Goal: Book appointment/travel/reservation

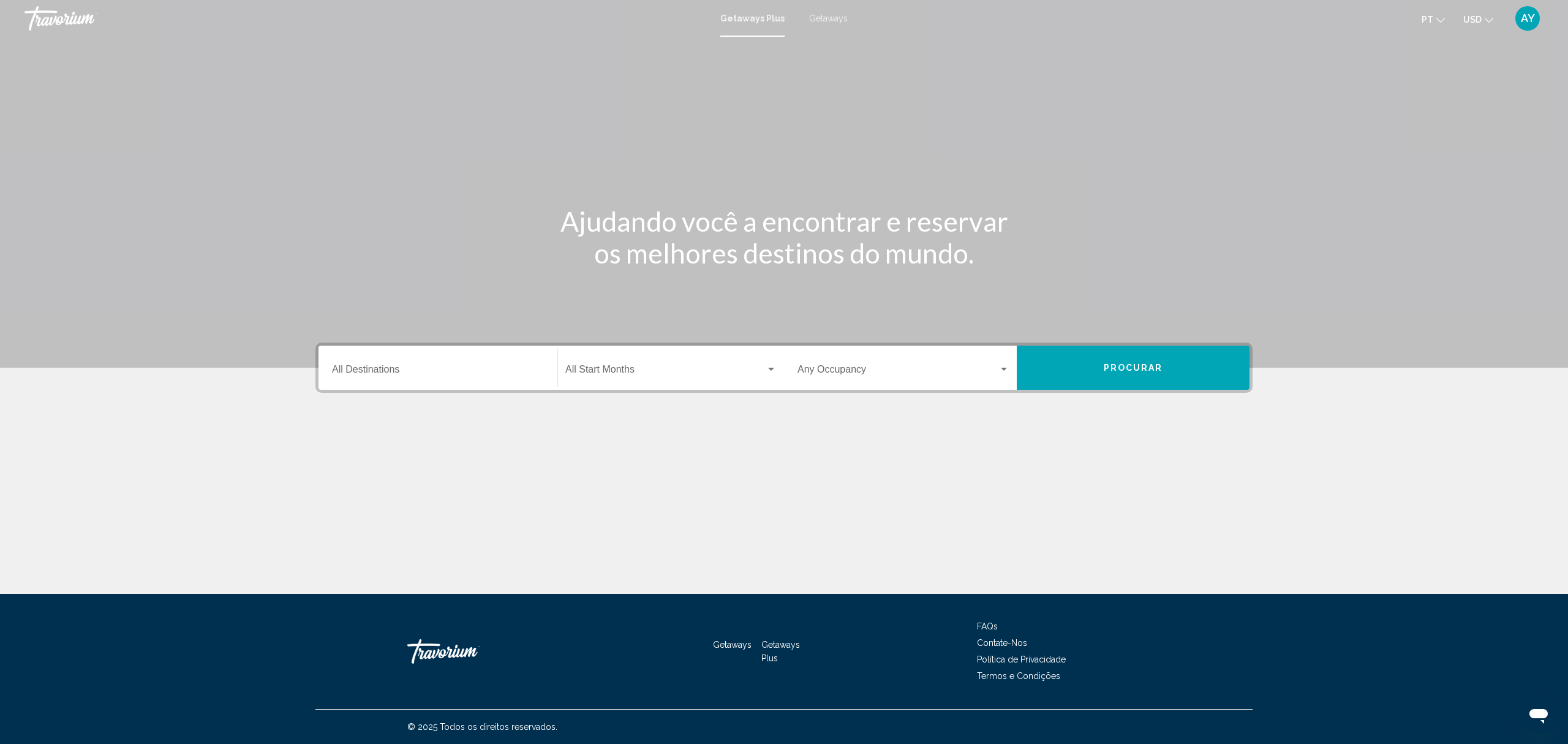
click at [409, 359] on div "Destination All Destinations" at bounding box center [437, 368] width 212 height 39
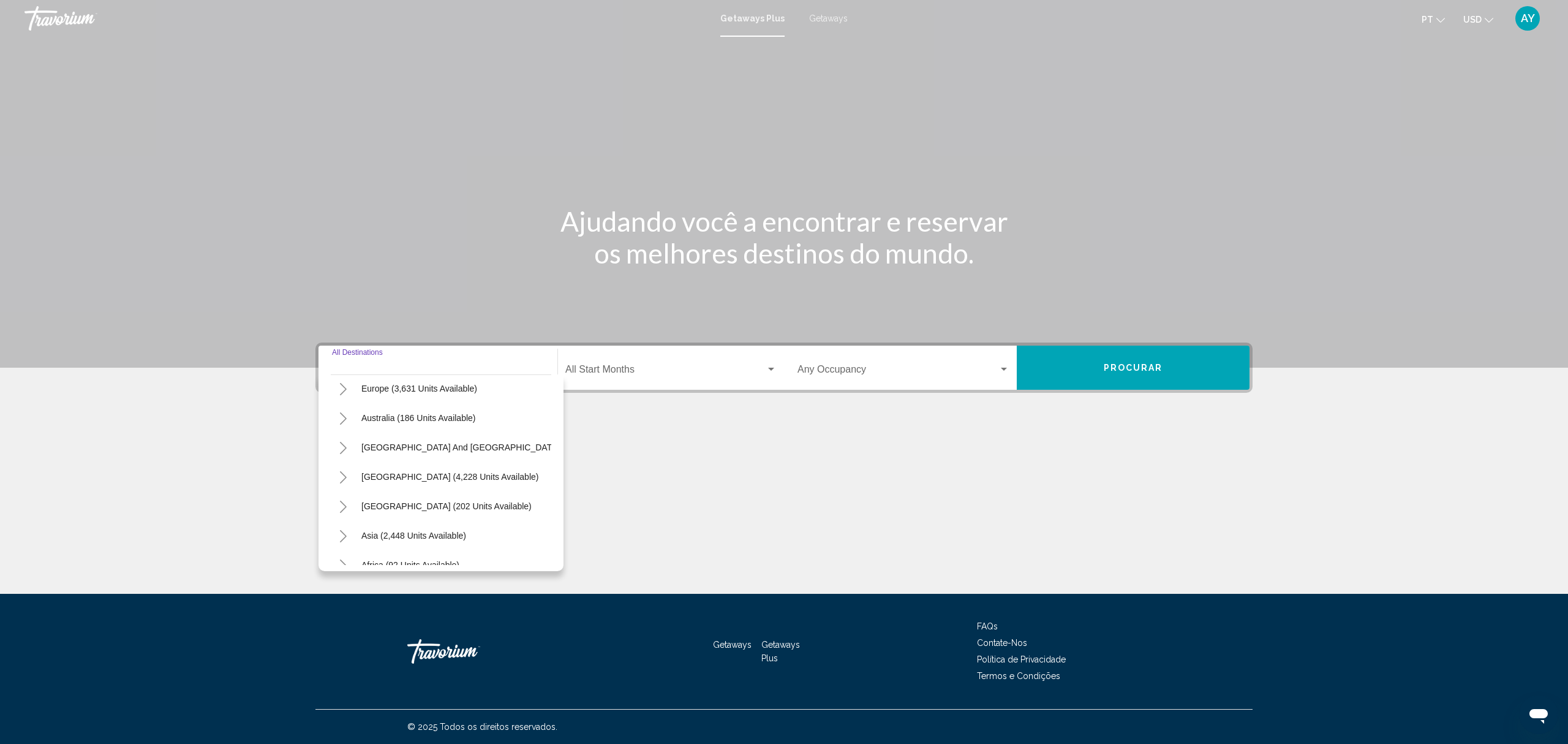
scroll to position [129, 0]
click at [348, 412] on button "Toggle Europe (3,631 units available)" at bounding box center [343, 414] width 24 height 24
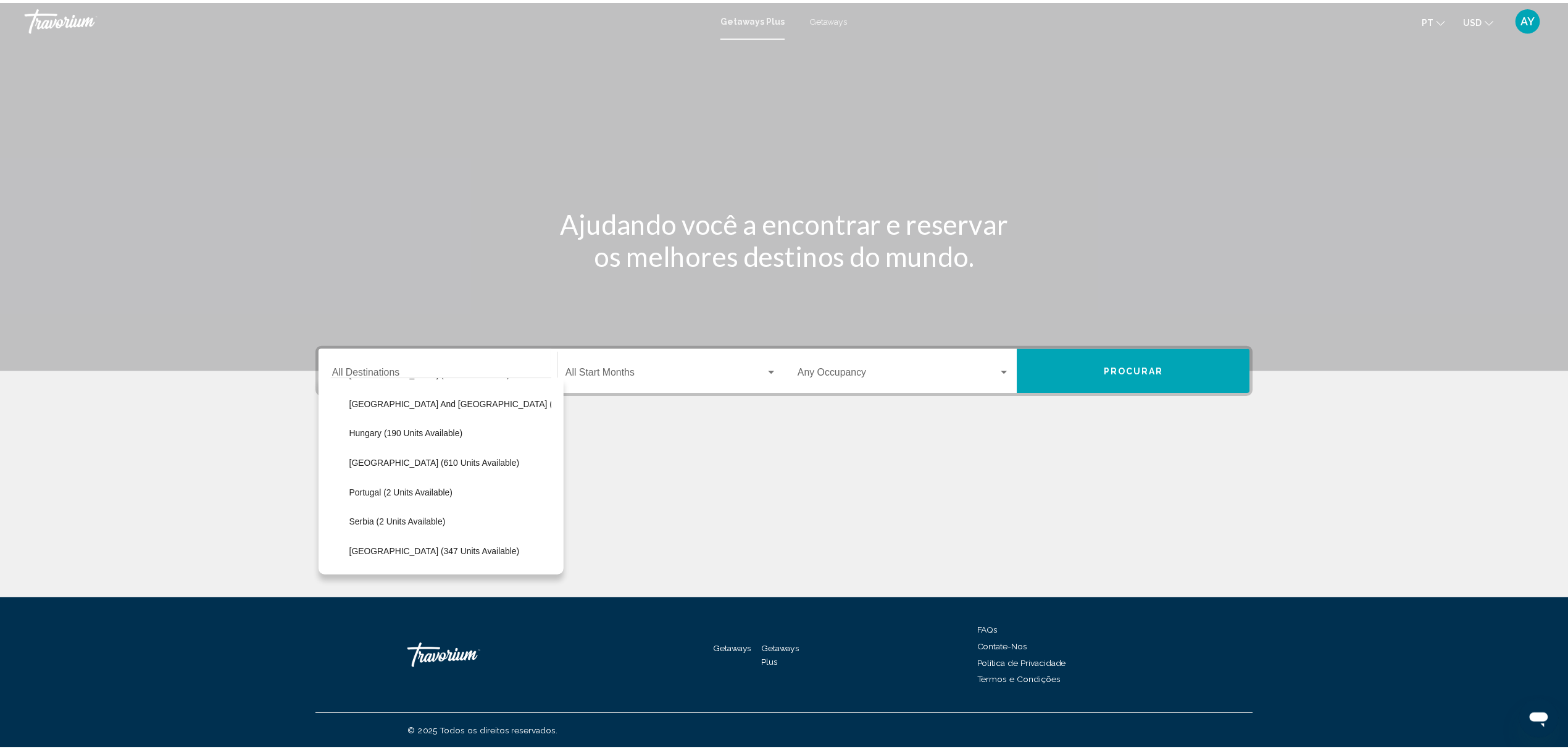
scroll to position [459, 0]
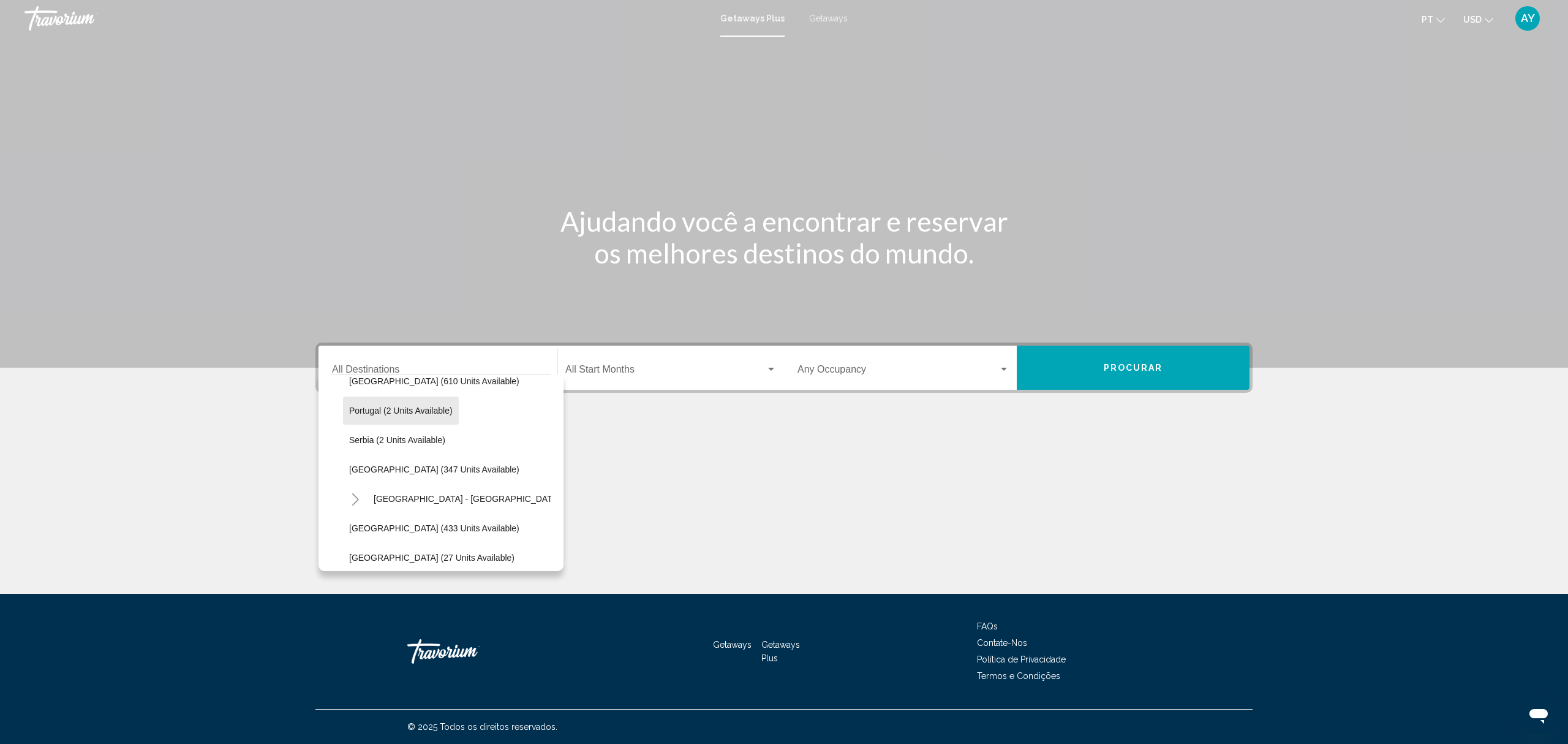
click at [416, 410] on span "Portugal (2 units available)" at bounding box center [401, 411] width 104 height 10
type input "**********"
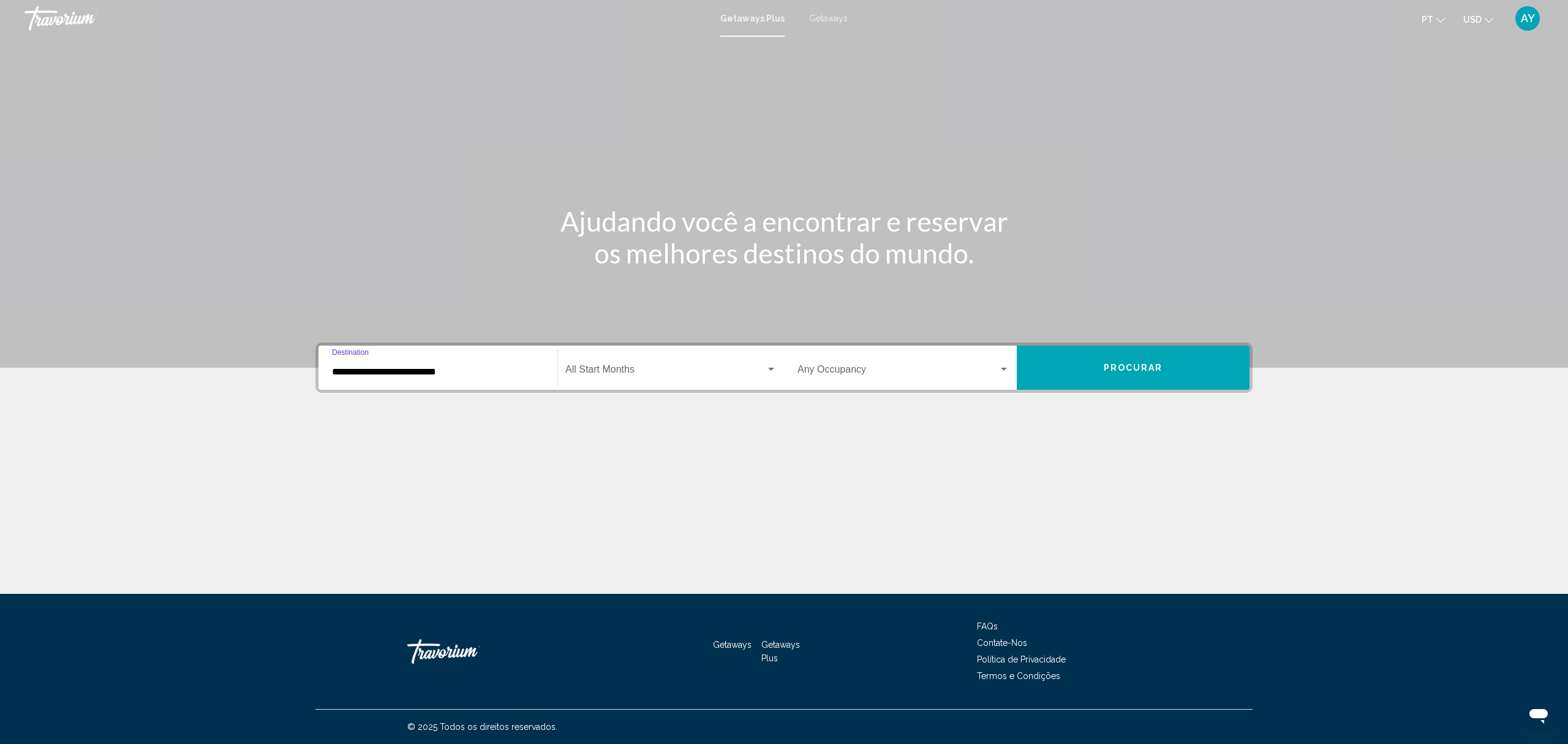
click at [1068, 380] on button "Procurar" at bounding box center [1133, 367] width 233 height 44
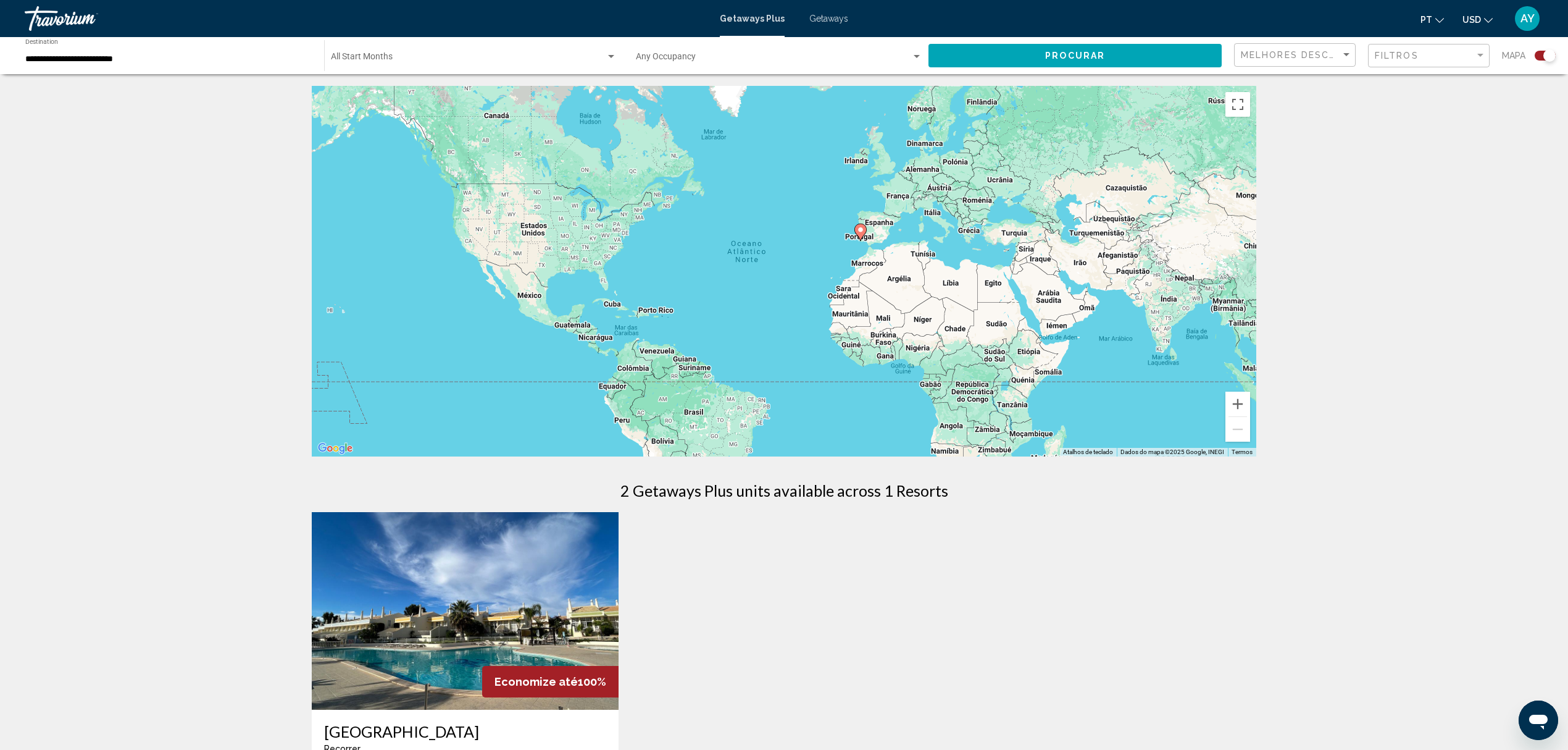
scroll to position [247, 0]
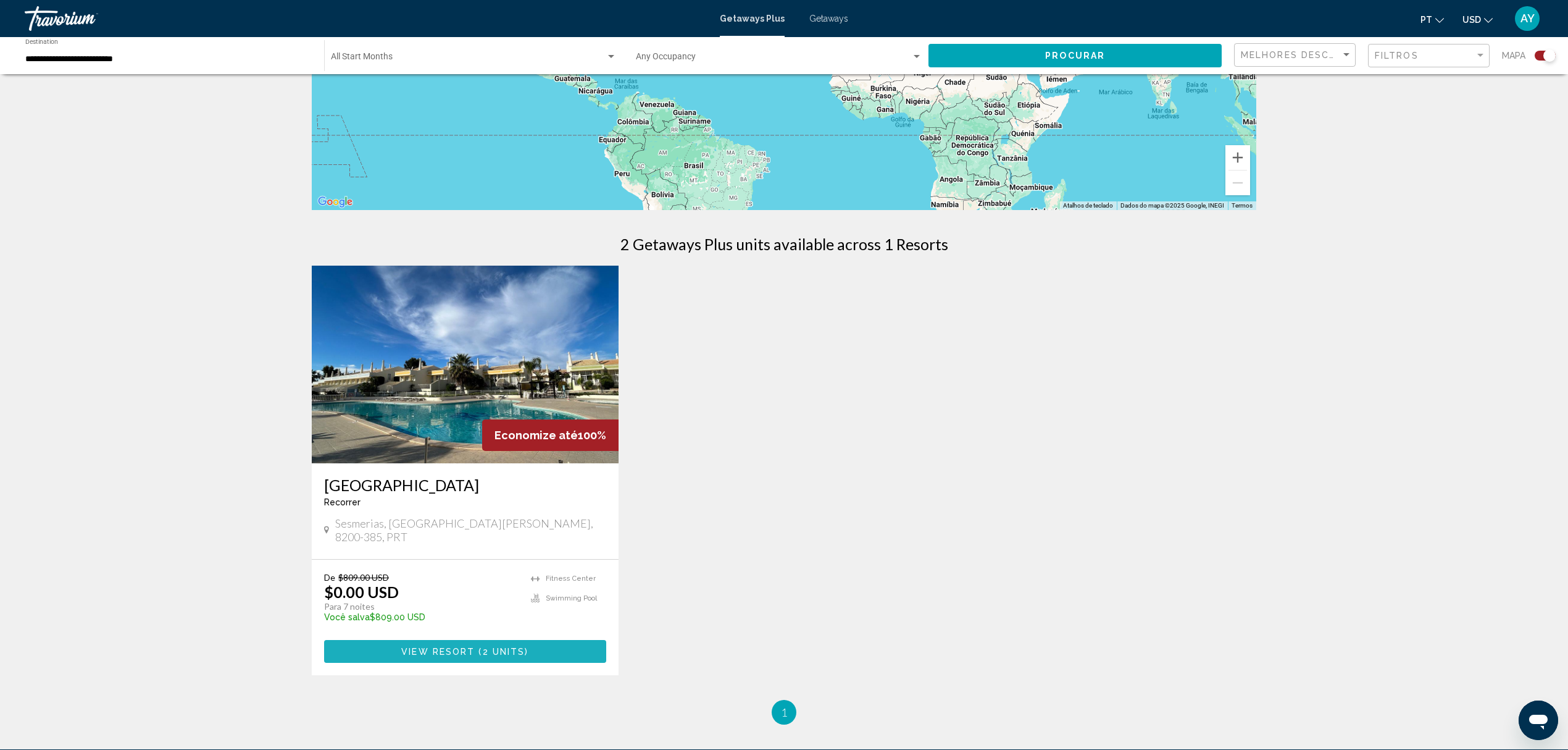
click at [450, 511] on span "View Resort" at bounding box center [438, 652] width 74 height 10
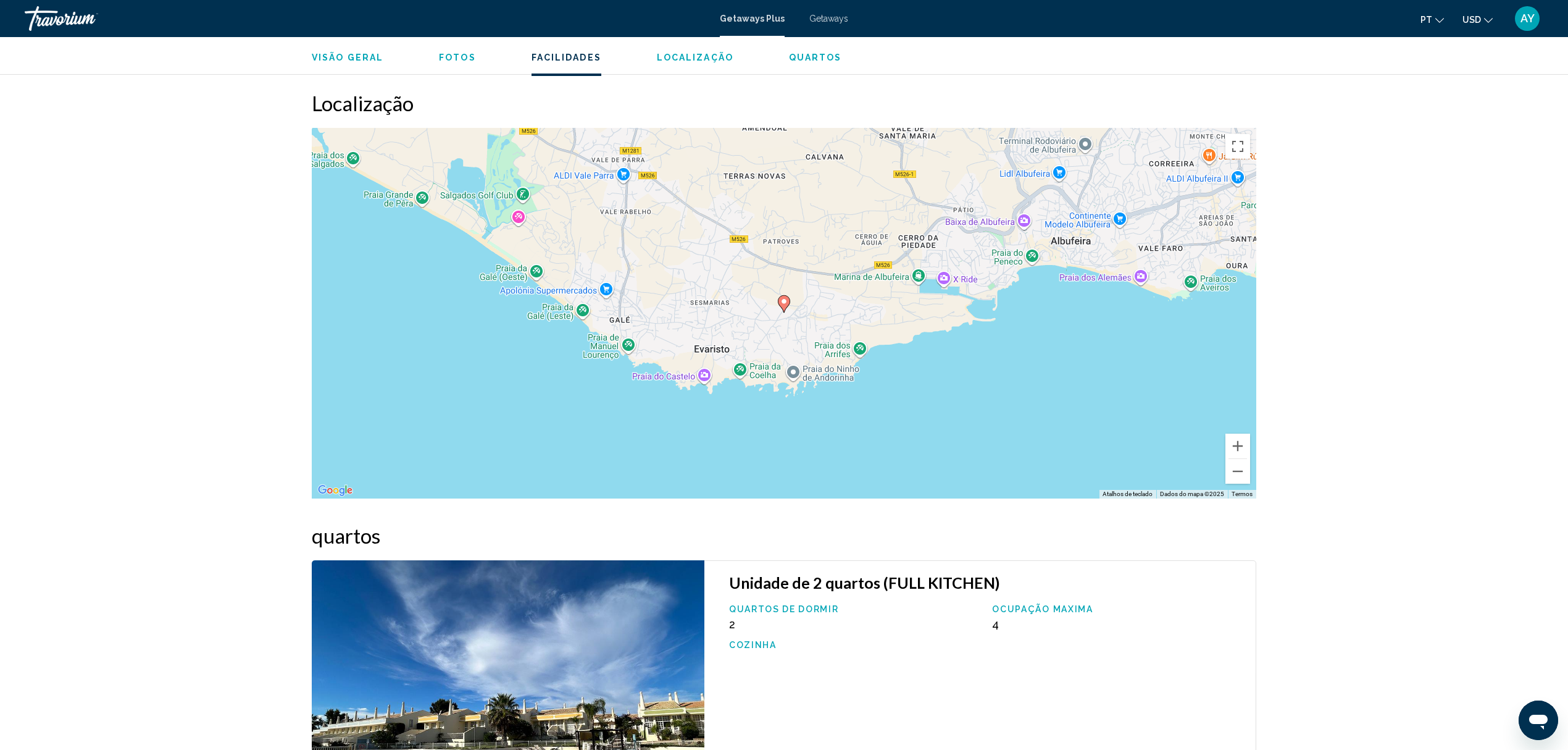
scroll to position [1153, 0]
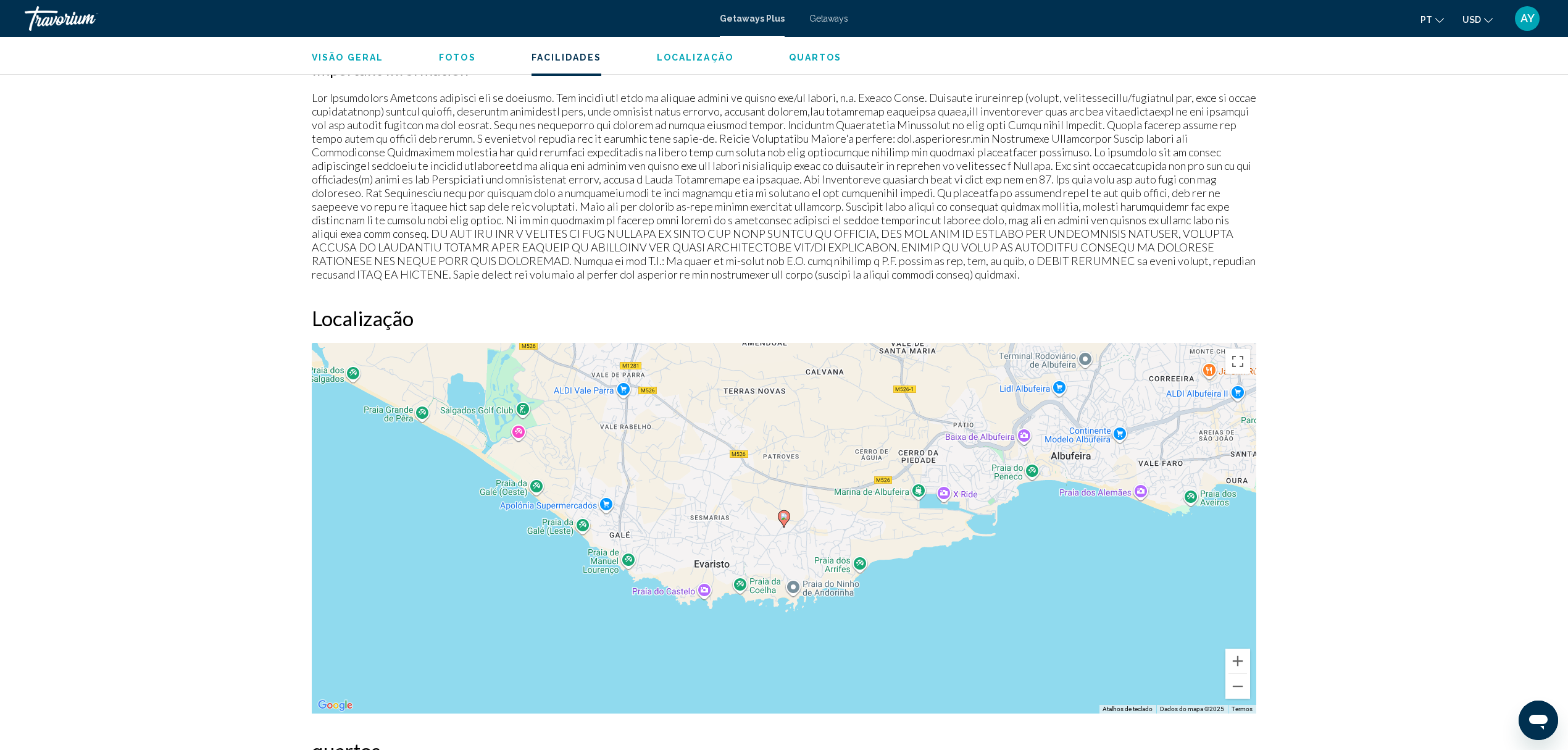
click at [827, 26] on div "Getaways Plus Getaways pt English Español Français Italiano Português русский U…" at bounding box center [784, 19] width 1568 height 26
click at [823, 22] on span "Getaways" at bounding box center [829, 19] width 39 height 10
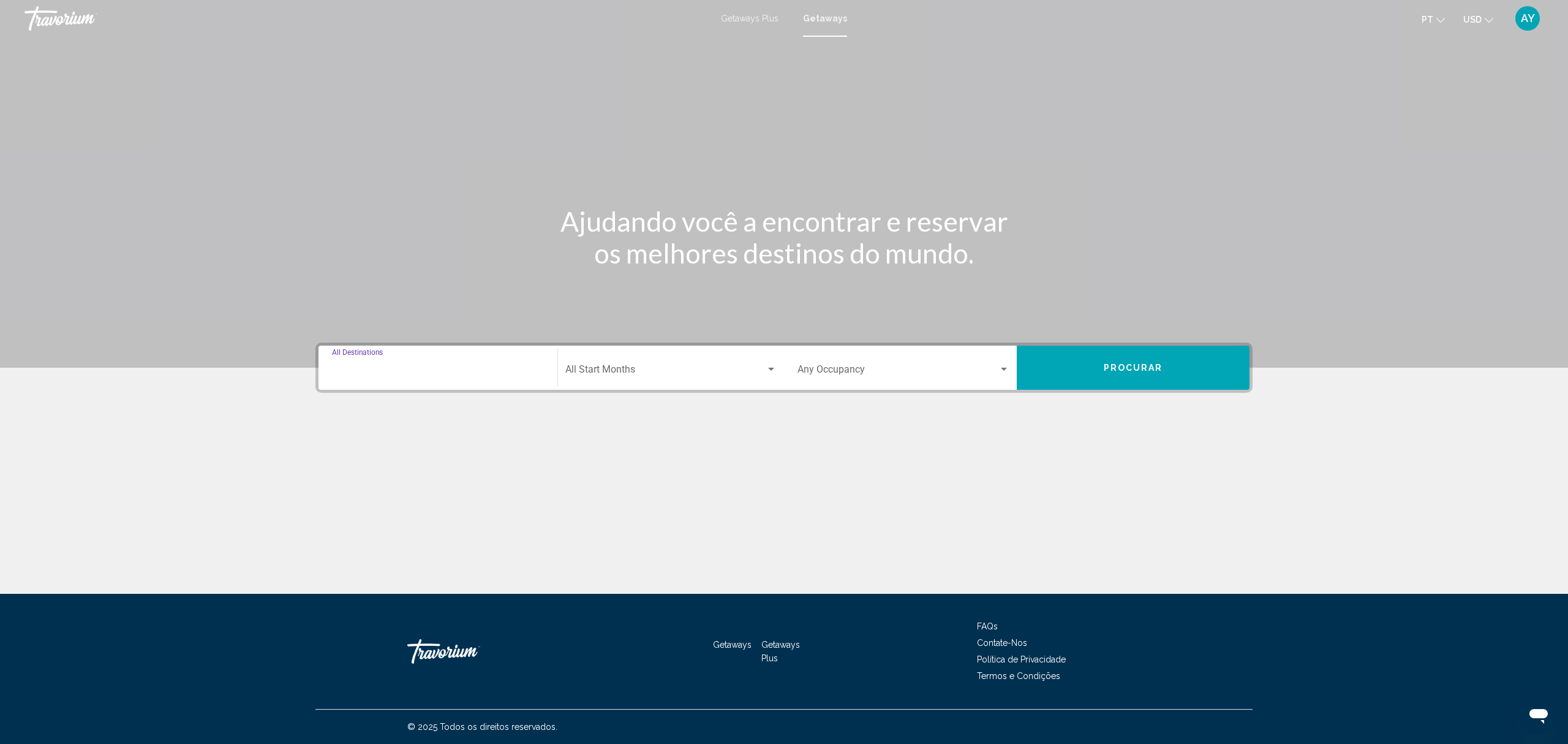
click at [415, 366] on input "Destination All Destinations" at bounding box center [437, 372] width 212 height 11
click at [461, 368] on input "Destination All Destinations" at bounding box center [437, 372] width 212 height 11
click at [376, 367] on input "Destination All Destinations" at bounding box center [437, 372] width 212 height 11
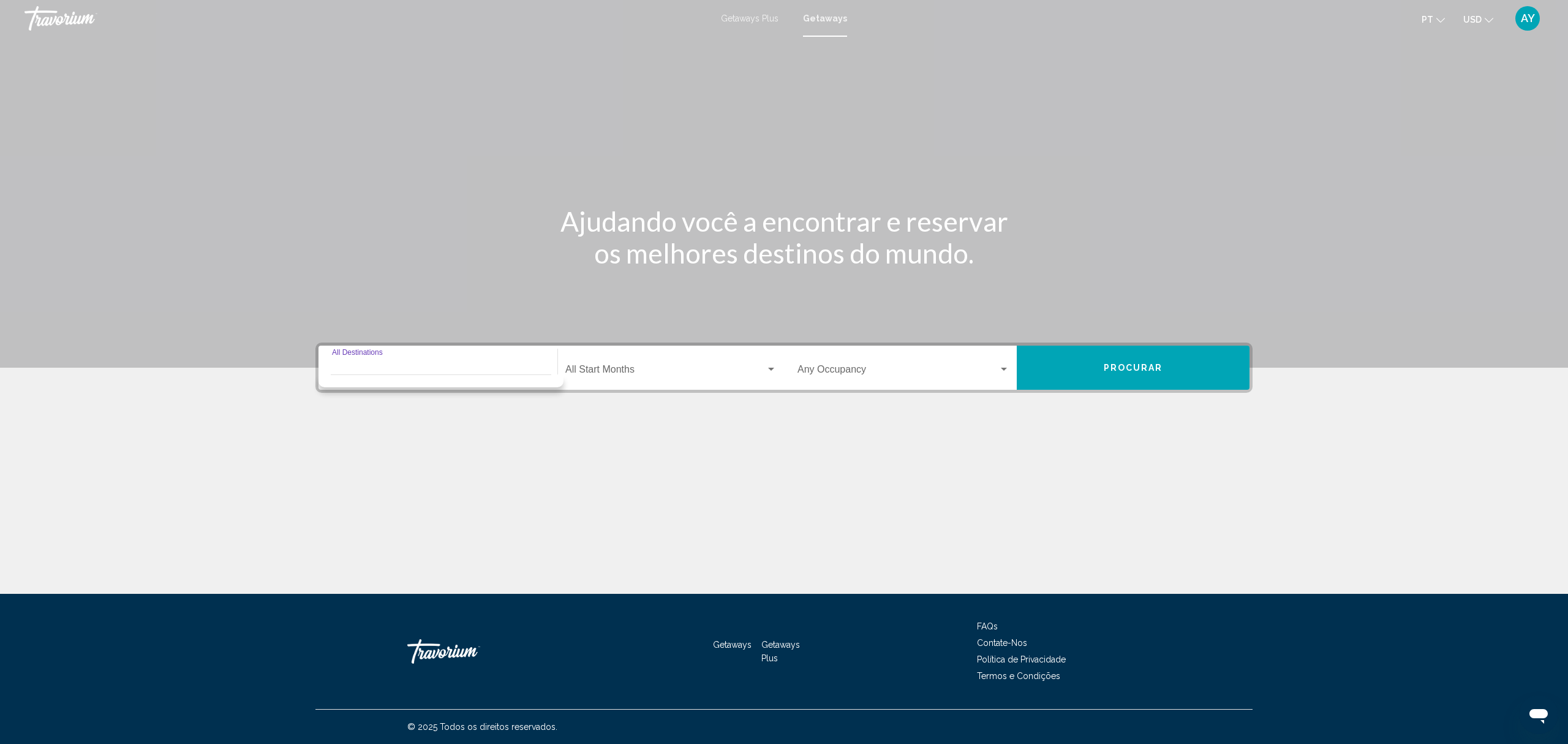
click at [640, 376] on div "Start Month All Start Months" at bounding box center [671, 368] width 211 height 39
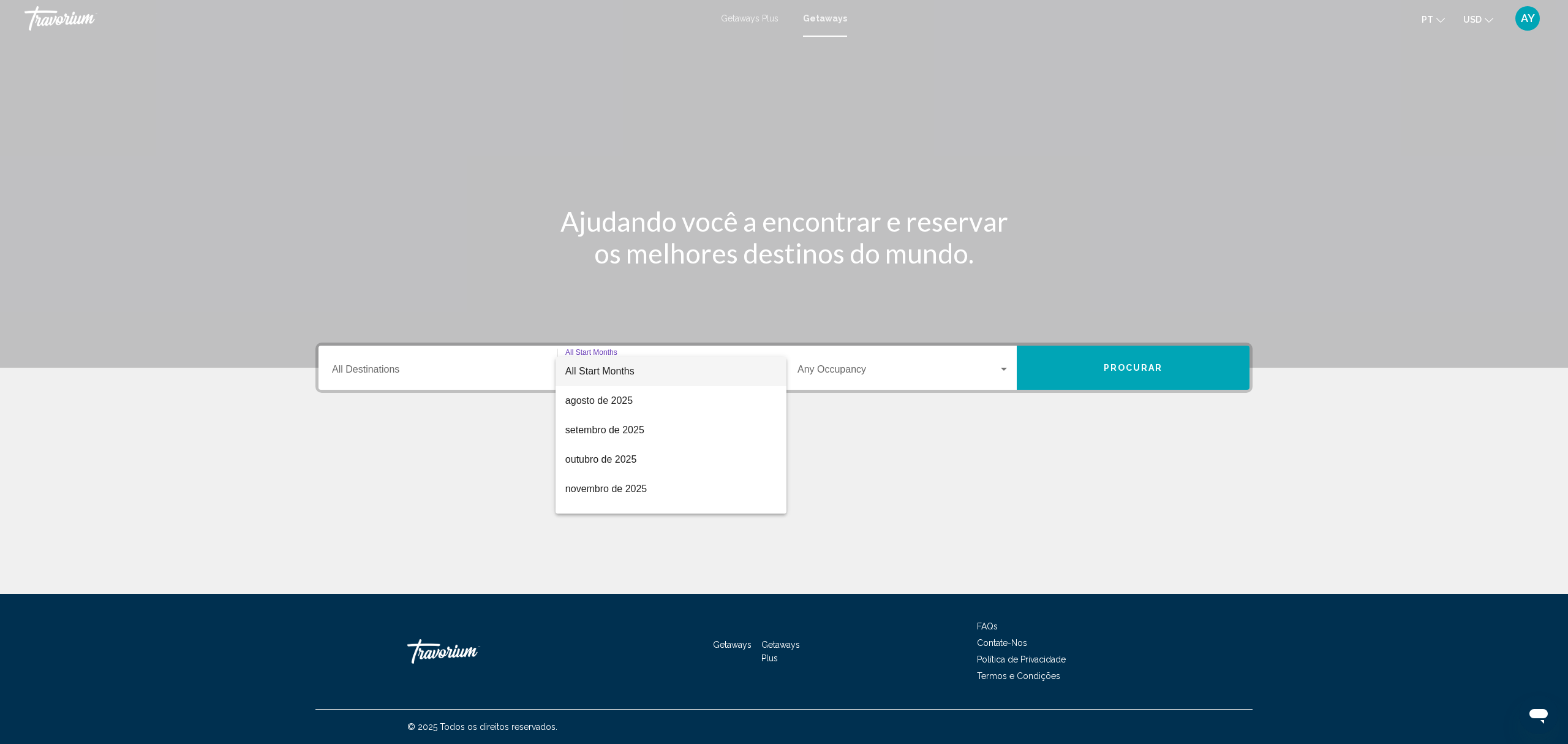
click at [394, 416] on div at bounding box center [784, 372] width 1568 height 744
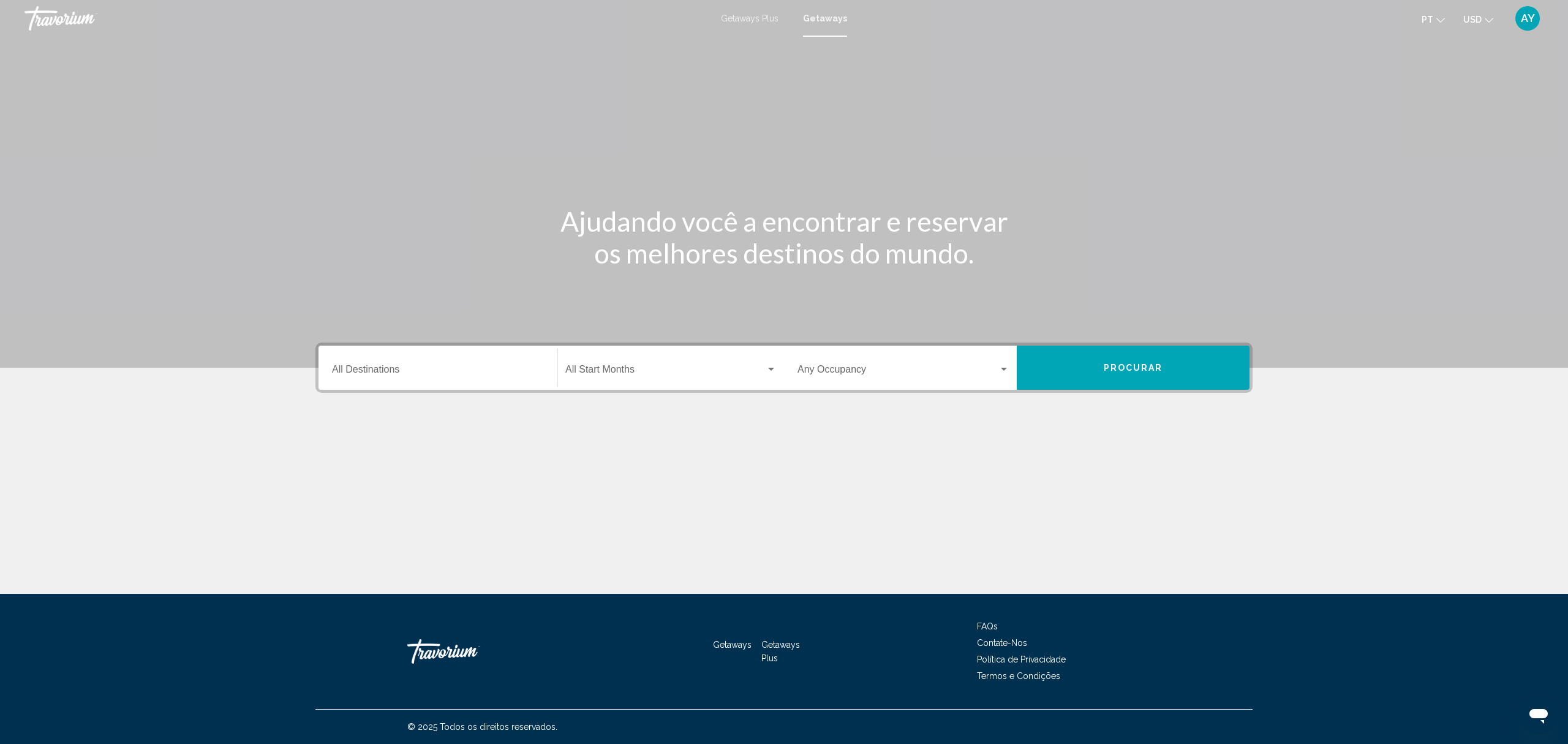
click at [406, 375] on input "Destination All Destinations" at bounding box center [437, 372] width 212 height 11
click at [1212, 366] on button "Procurar" at bounding box center [1133, 367] width 233 height 44
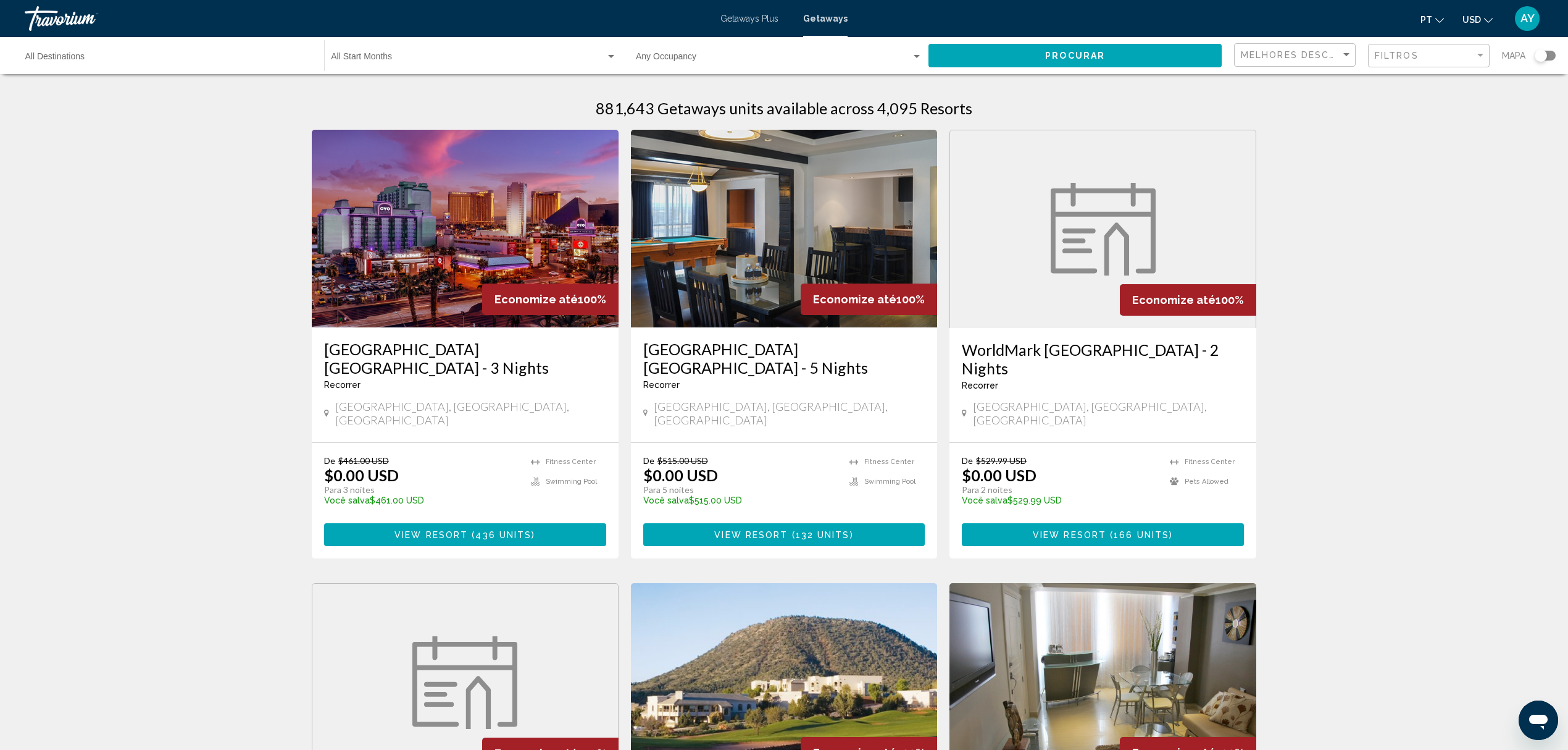
click at [181, 65] on div "Destination All Destinations" at bounding box center [168, 56] width 286 height 34
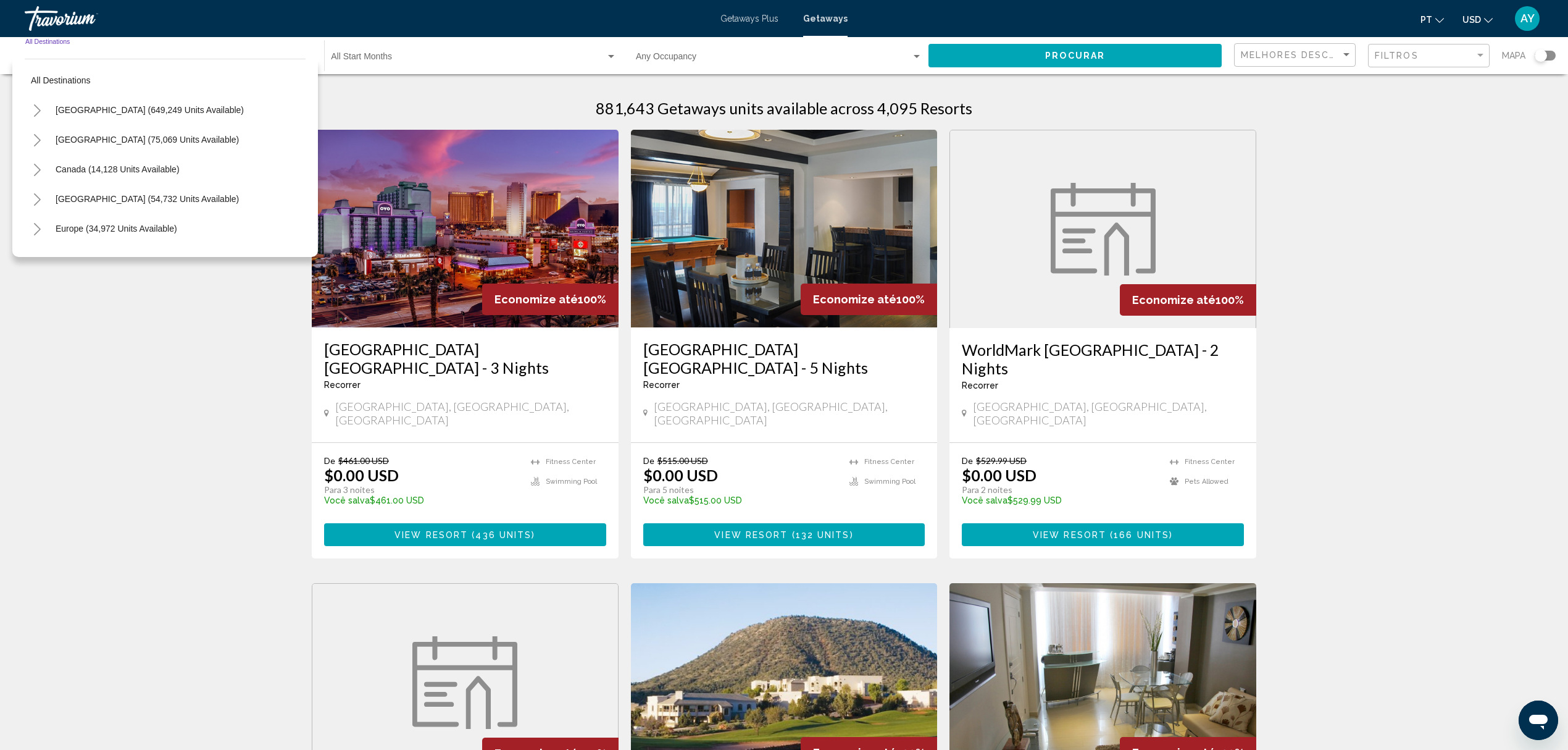
click at [32, 216] on button "Toggle Europe (34,972 units available)" at bounding box center [37, 228] width 24 height 24
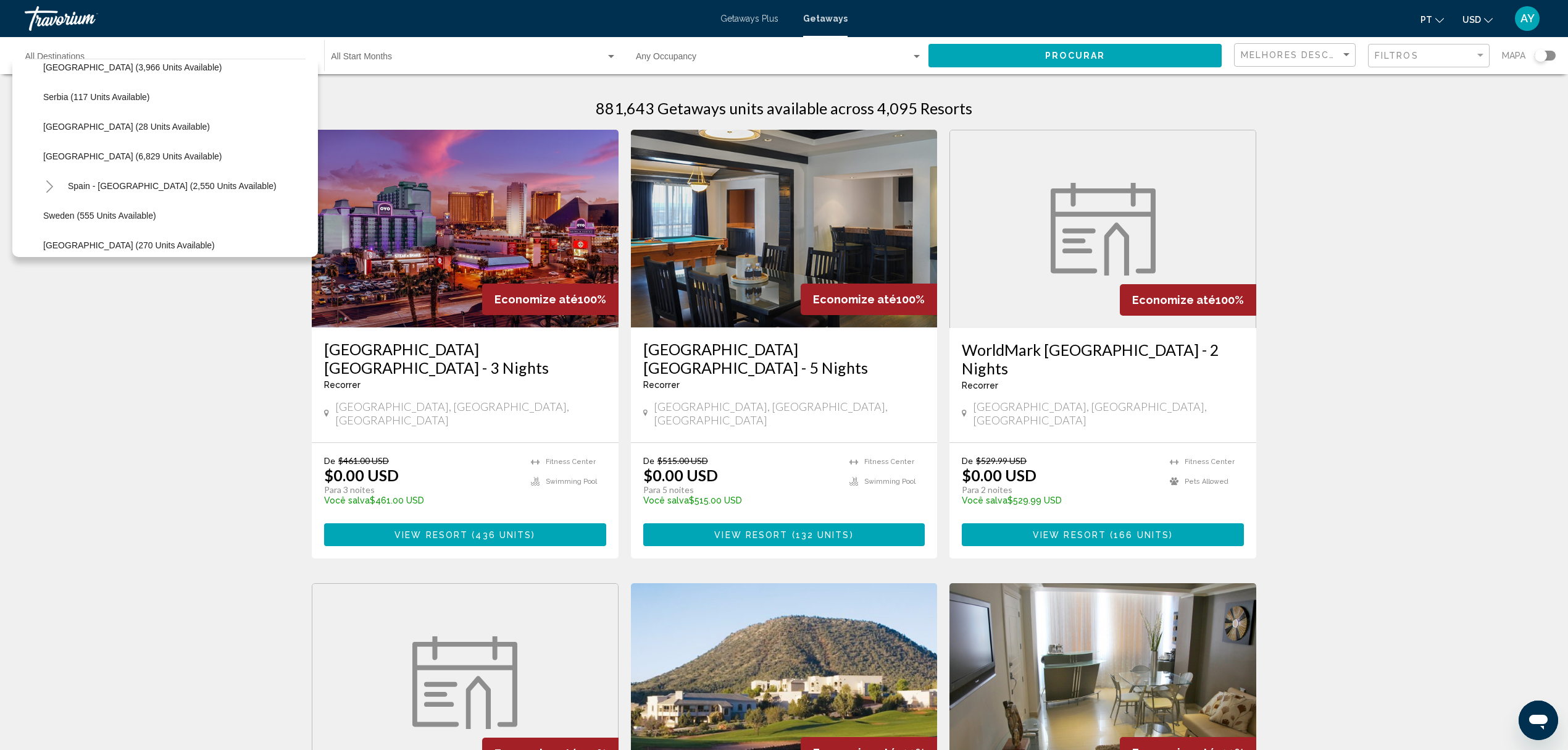
click at [110, 75] on button "[GEOGRAPHIC_DATA] (3,966 units available)" at bounding box center [132, 67] width 191 height 28
type input "**********"
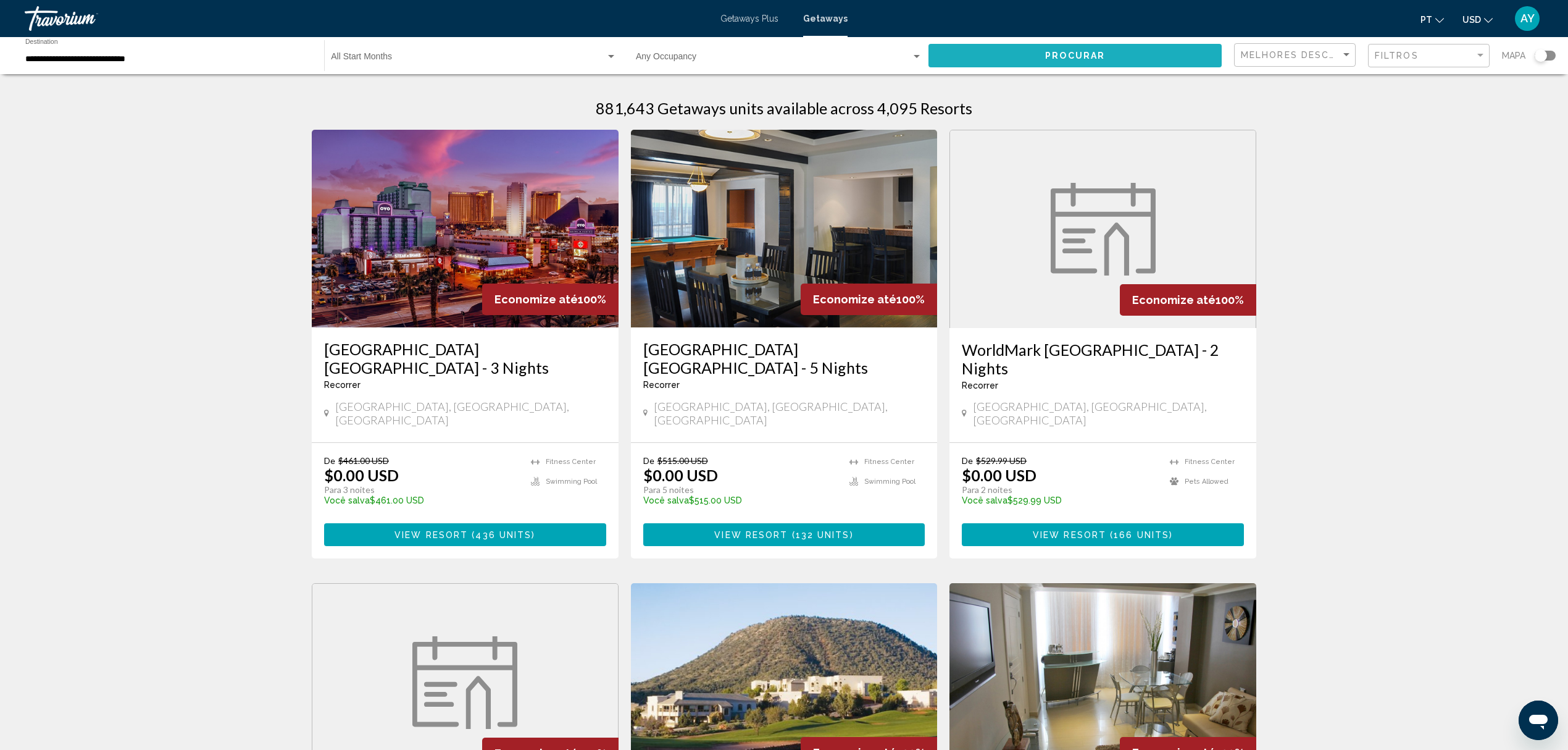
click at [1132, 53] on button "Procurar" at bounding box center [1075, 55] width 293 height 23
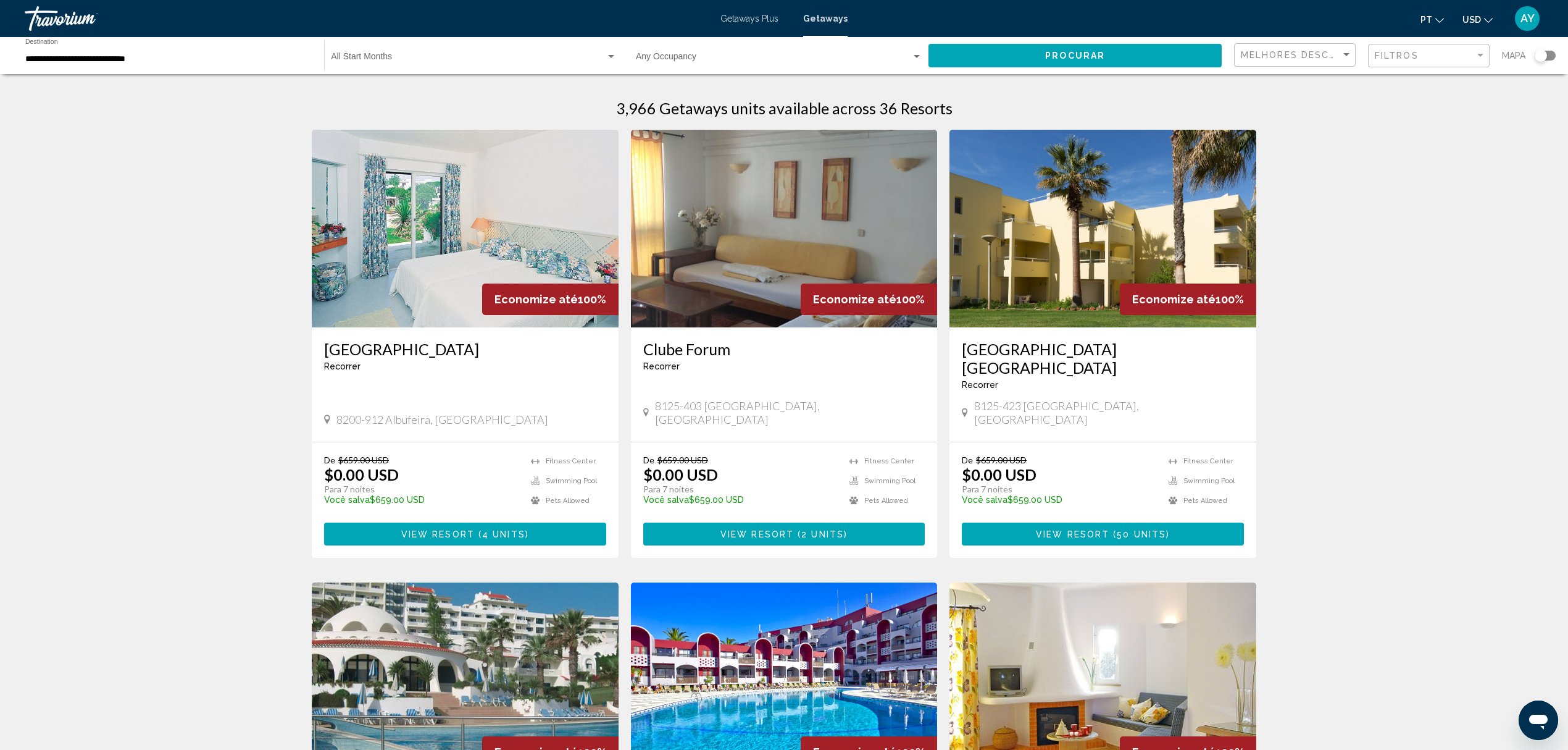
click at [458, 529] on span "View Resort" at bounding box center [438, 534] width 74 height 10
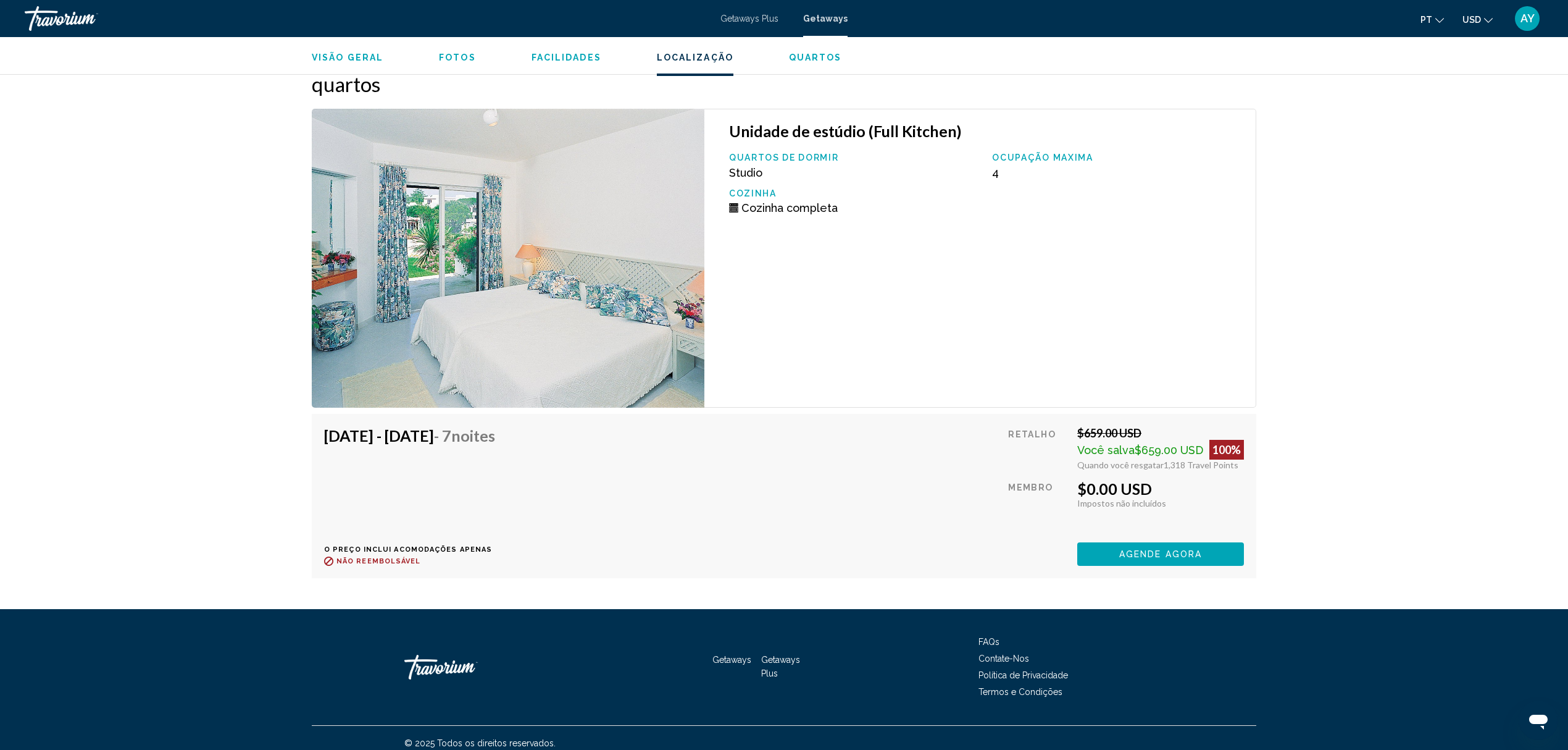
scroll to position [2226, 0]
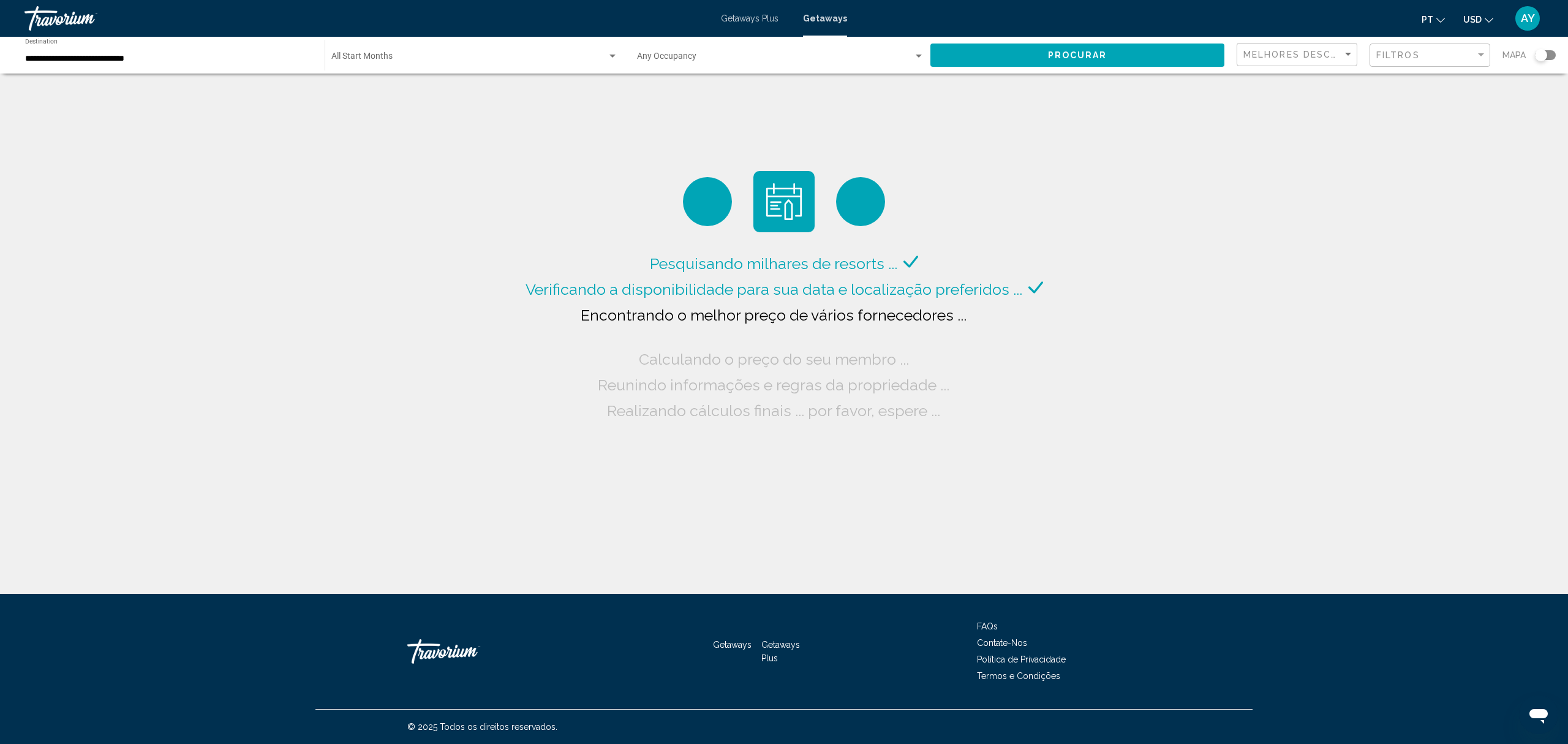
click at [386, 47] on div "Start Month All Start Months" at bounding box center [475, 56] width 287 height 34
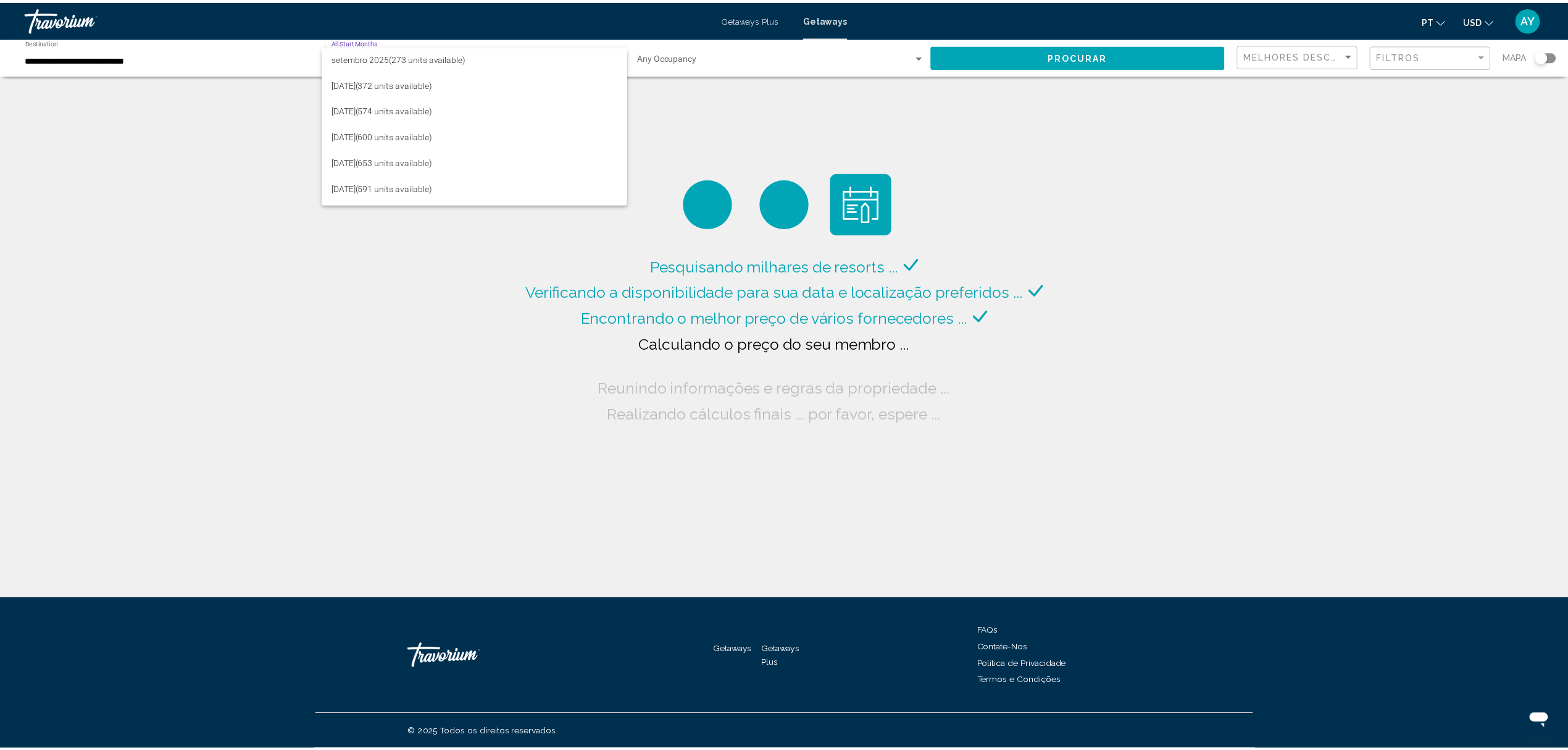
scroll to position [82, 0]
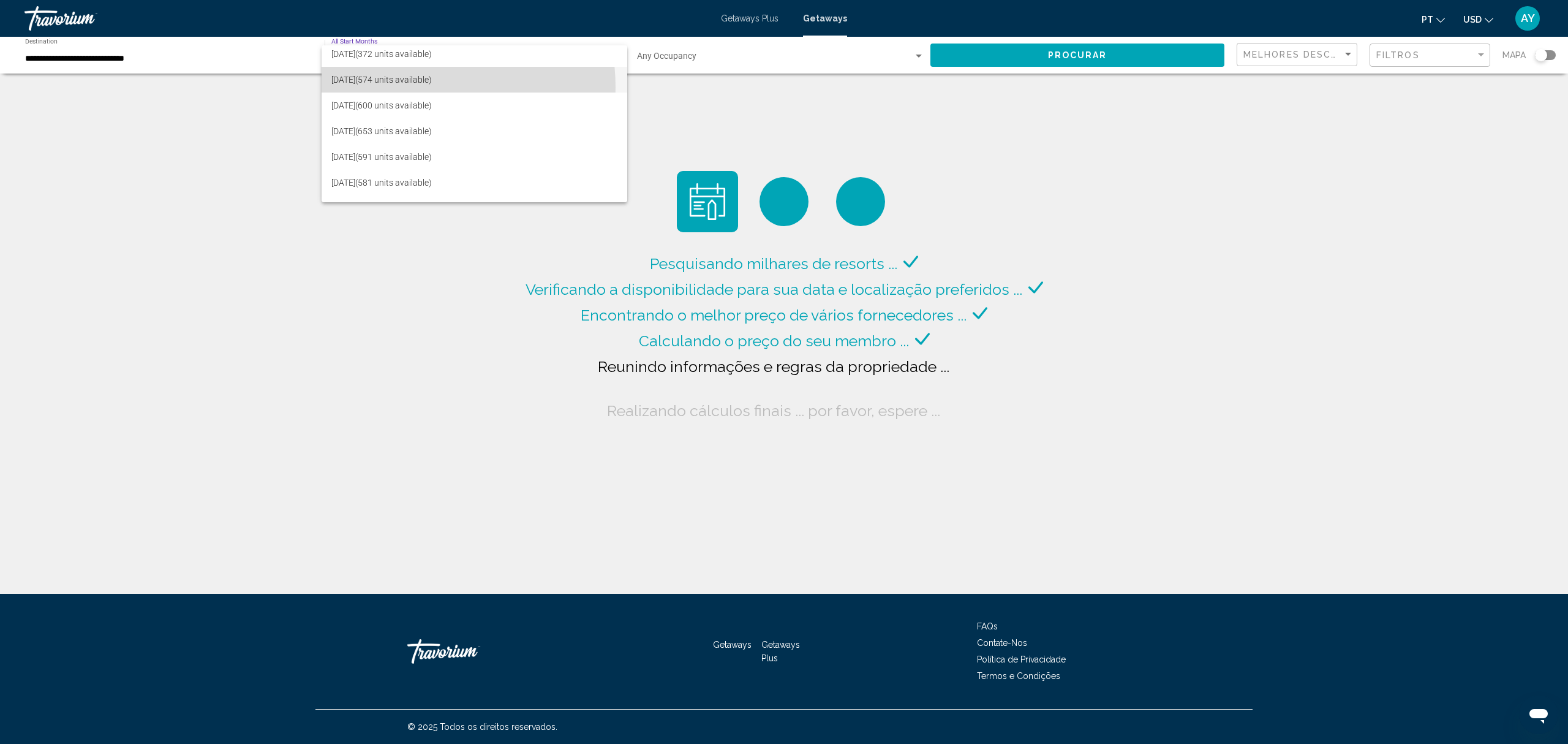
click at [419, 87] on span "[DATE] (574 units available)" at bounding box center [474, 80] width 286 height 26
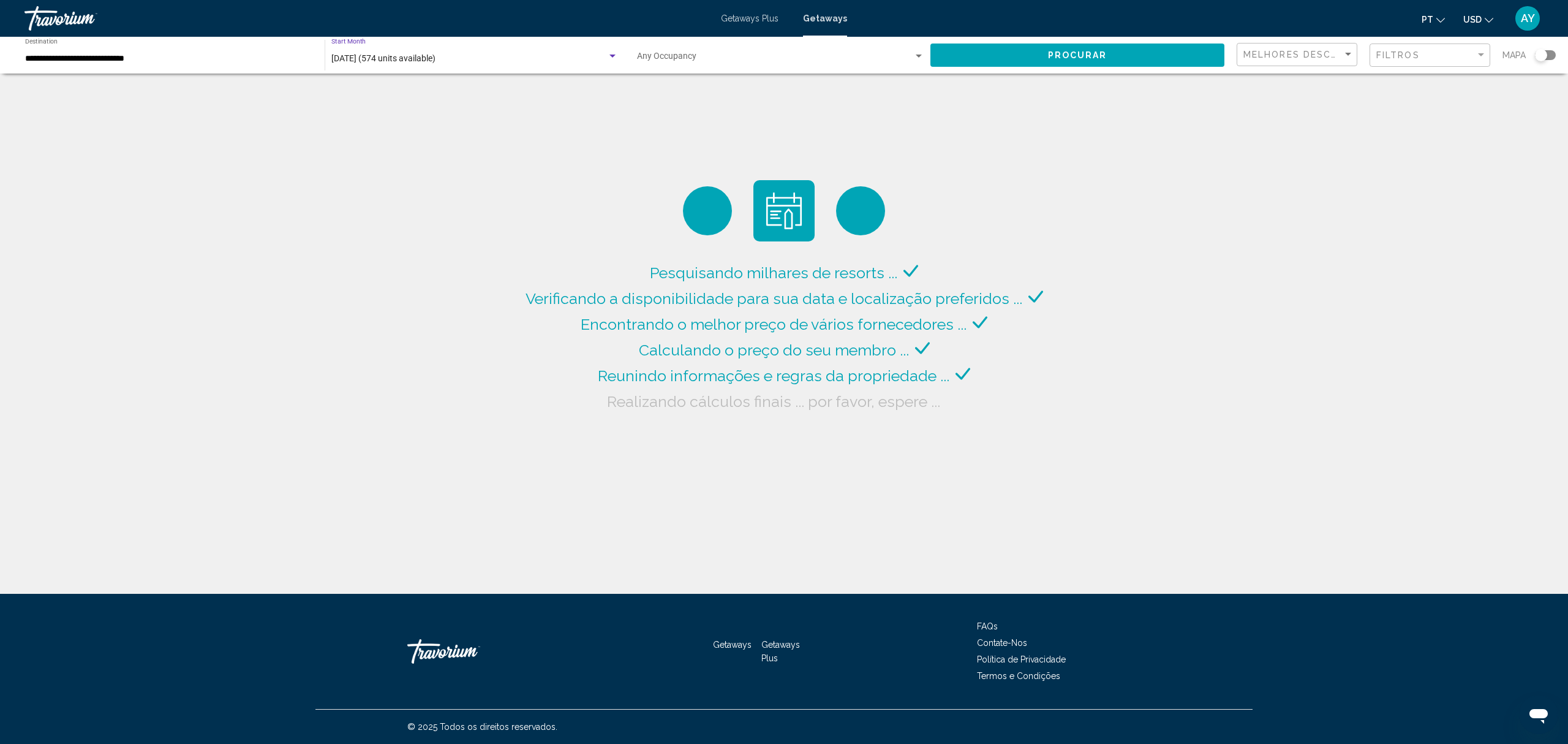
click at [1039, 57] on button "Procurar" at bounding box center [1077, 55] width 294 height 23
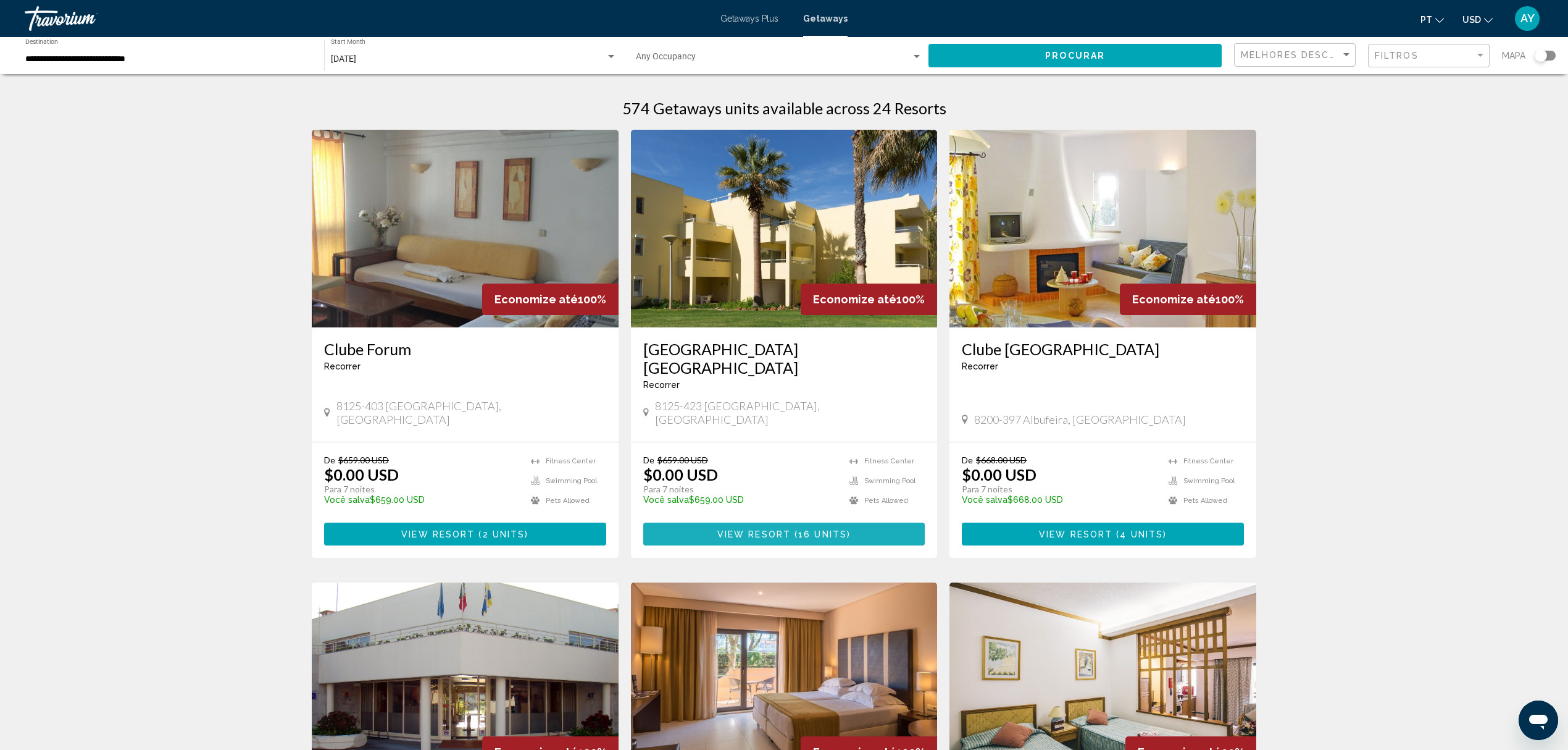
click at [769, 529] on span "View Resort" at bounding box center [754, 534] width 74 height 10
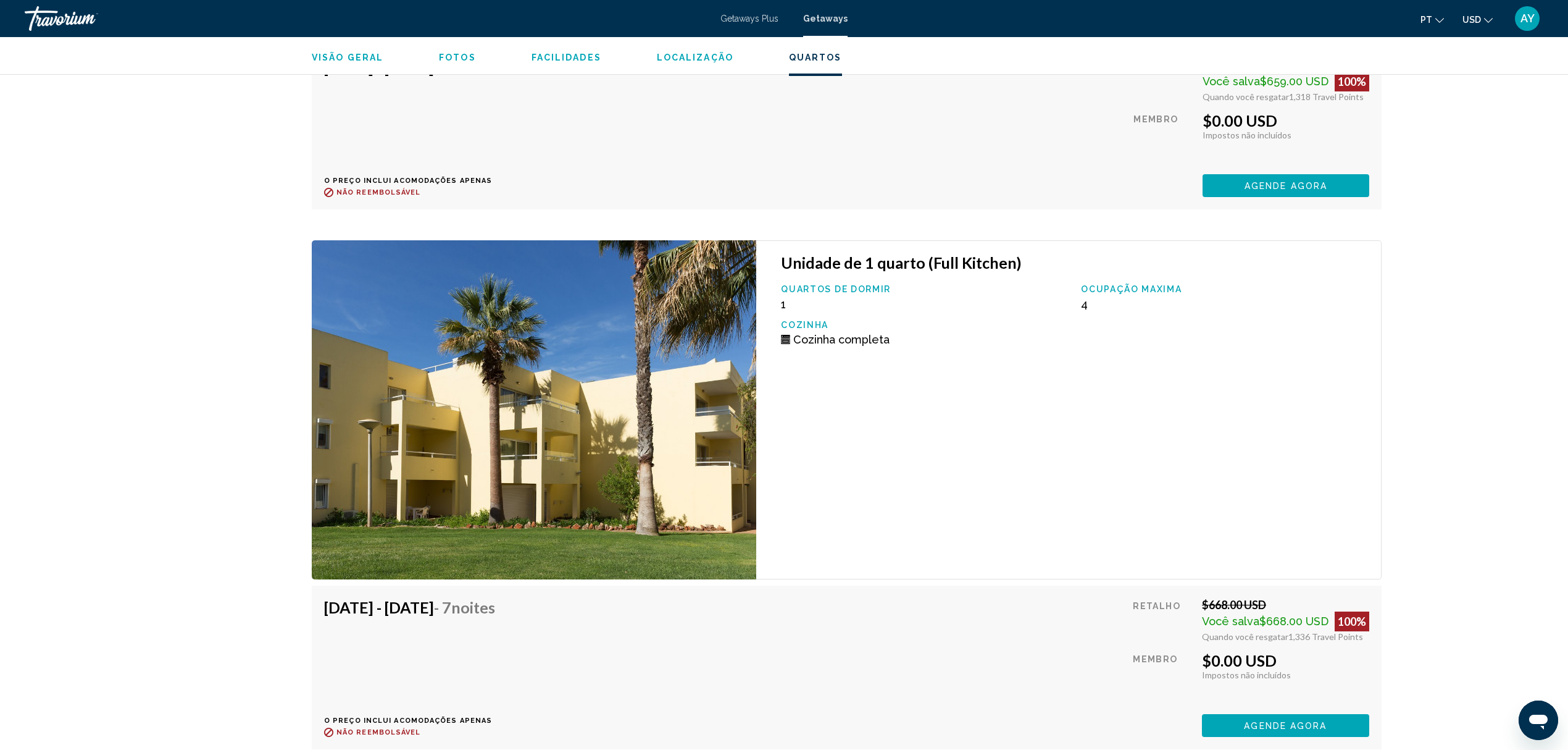
scroll to position [3171, 0]
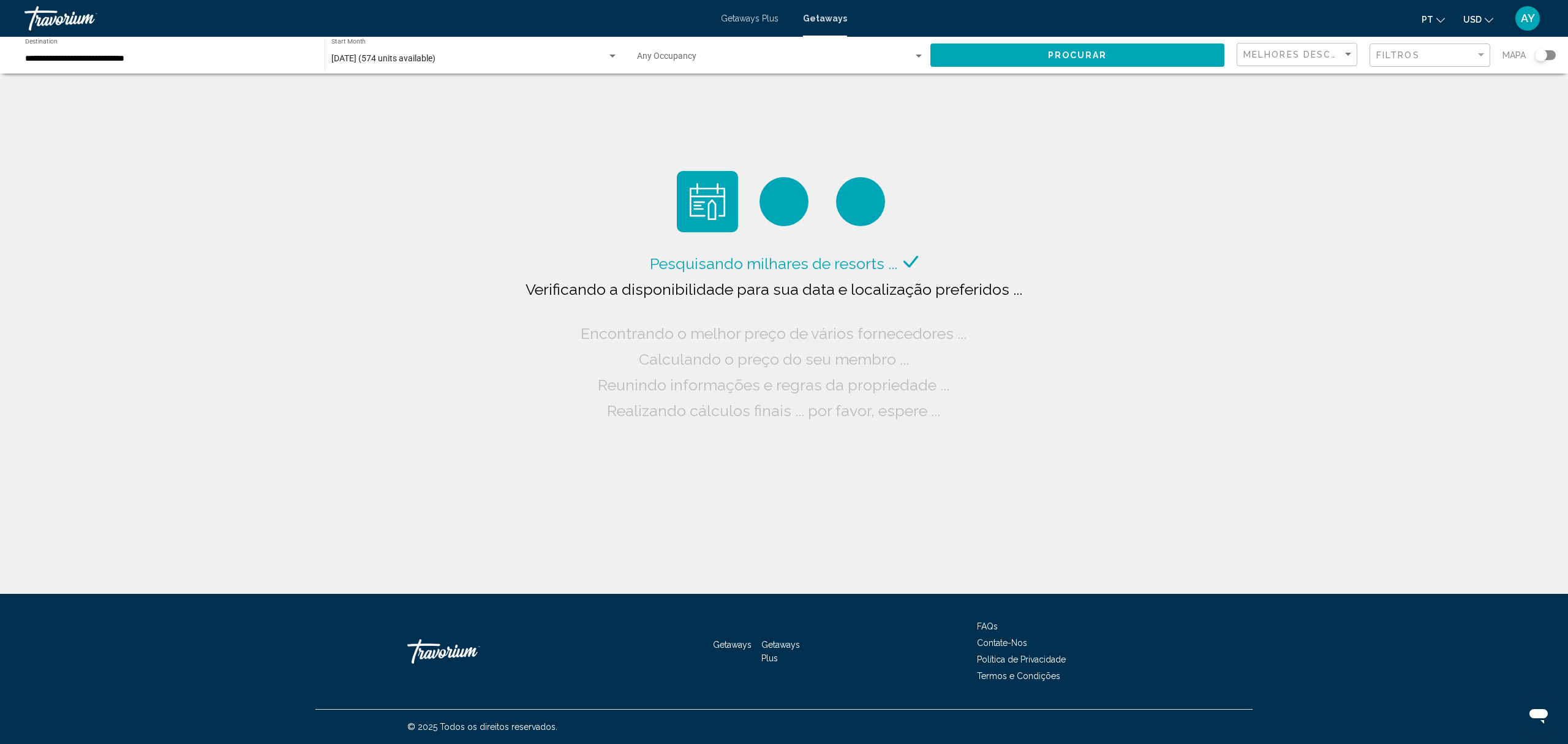
click at [659, 39] on div "Occupancy Any Occupancy" at bounding box center [780, 56] width 287 height 34
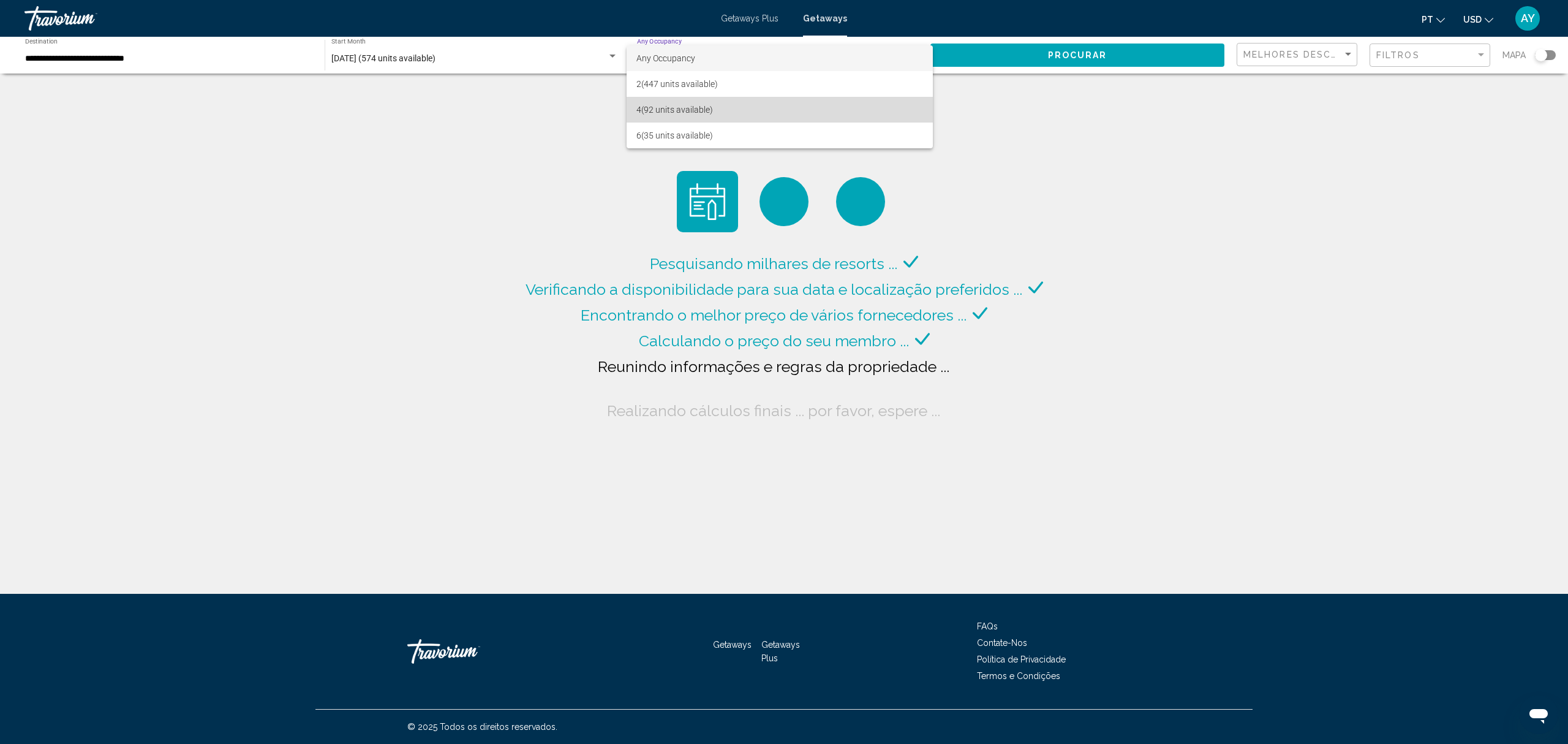
click at [683, 106] on span "4 (92 units available)" at bounding box center [779, 110] width 287 height 26
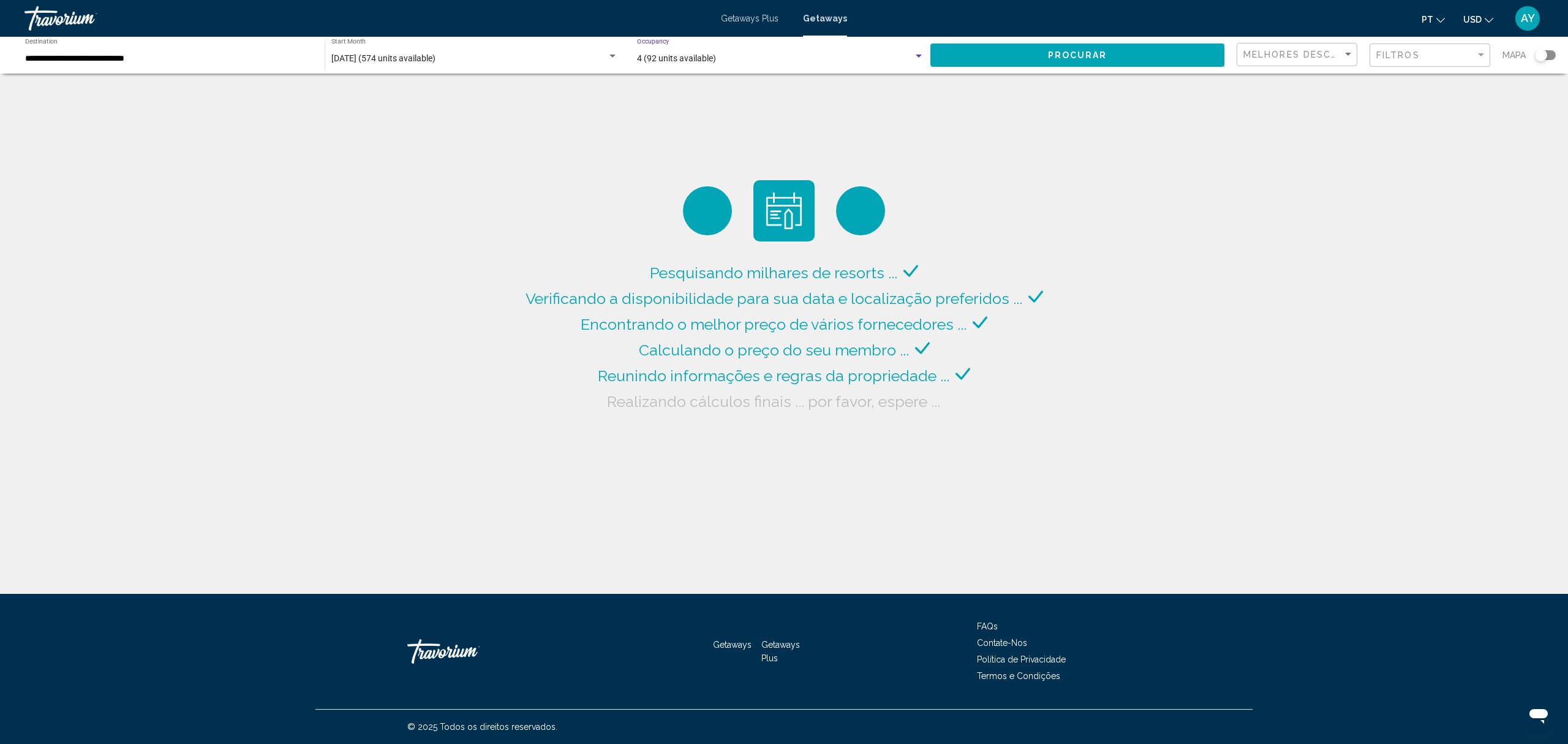
click at [1127, 60] on button "Procurar" at bounding box center [1077, 55] width 294 height 23
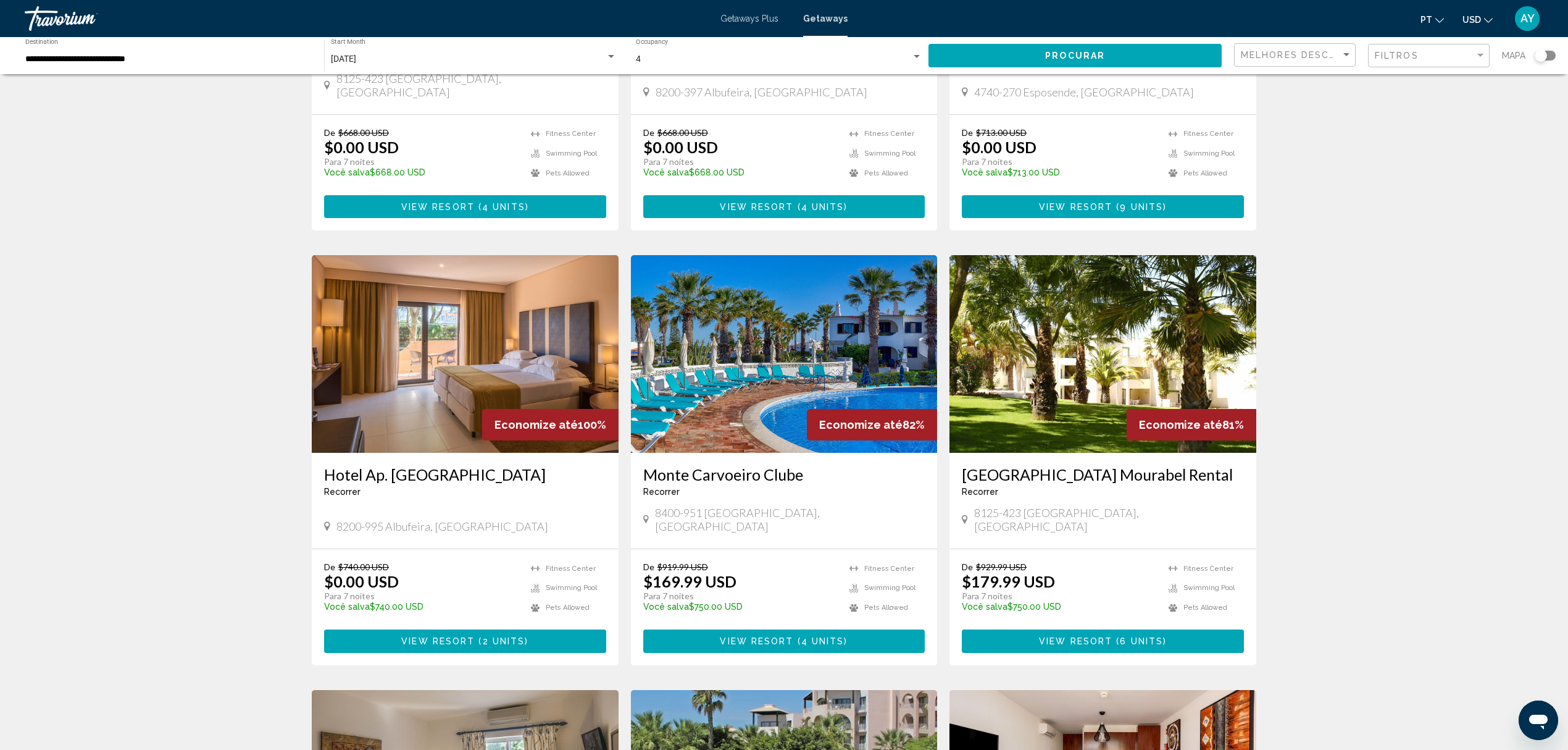
scroll to position [329, 0]
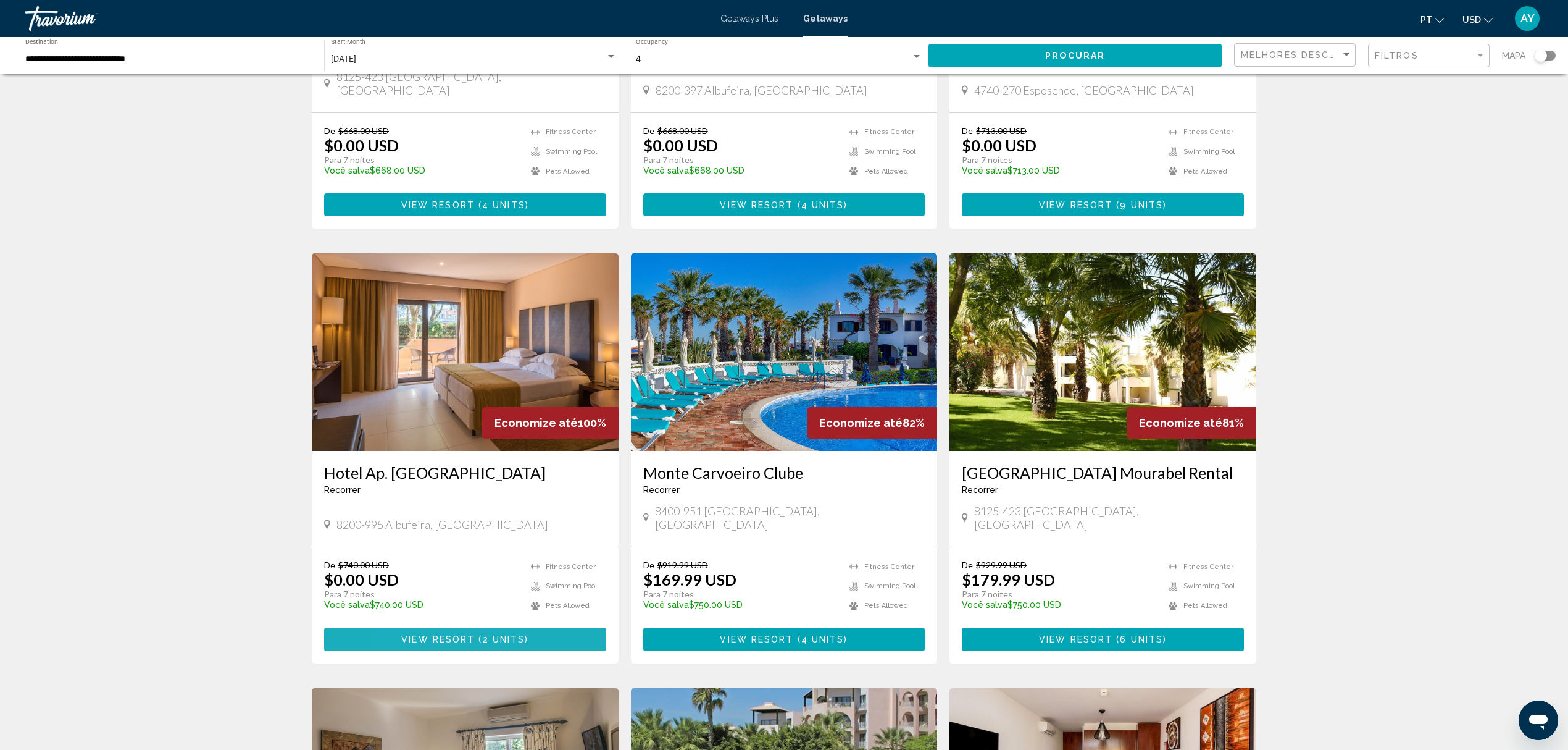
click at [411, 635] on span "View Resort" at bounding box center [438, 640] width 74 height 10
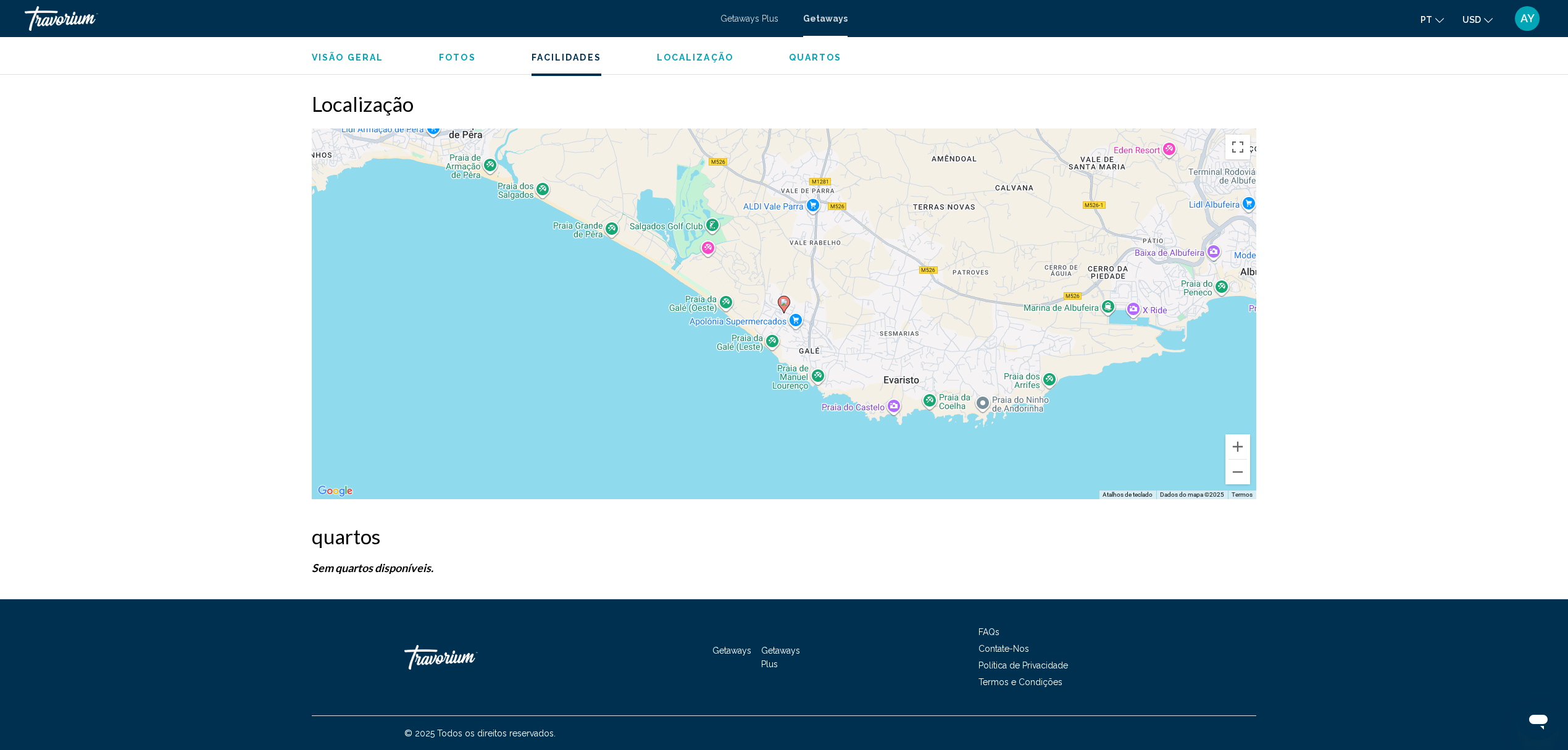
scroll to position [1660, 0]
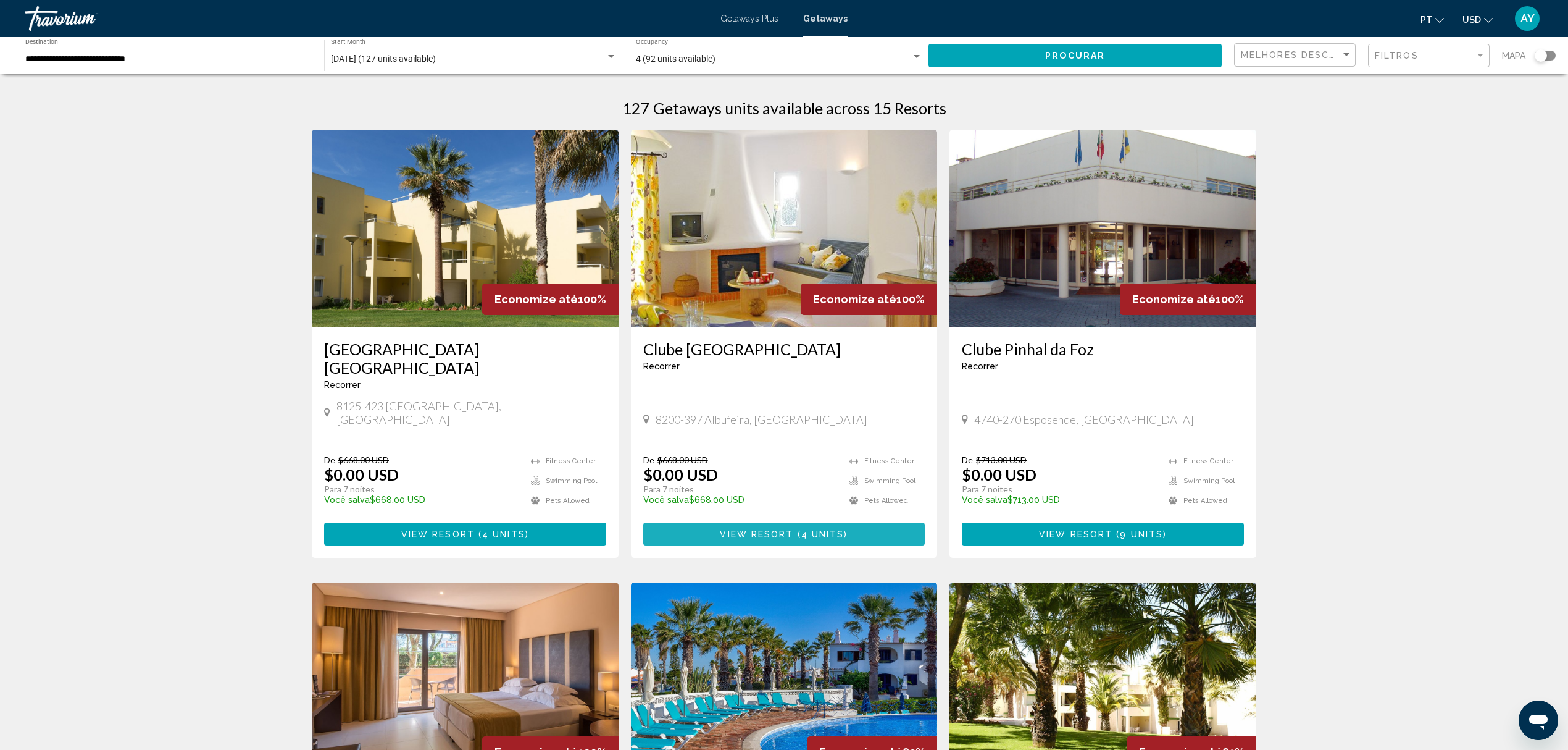
click at [866, 523] on button "View Resort ( 4 units )" at bounding box center [785, 534] width 282 height 23
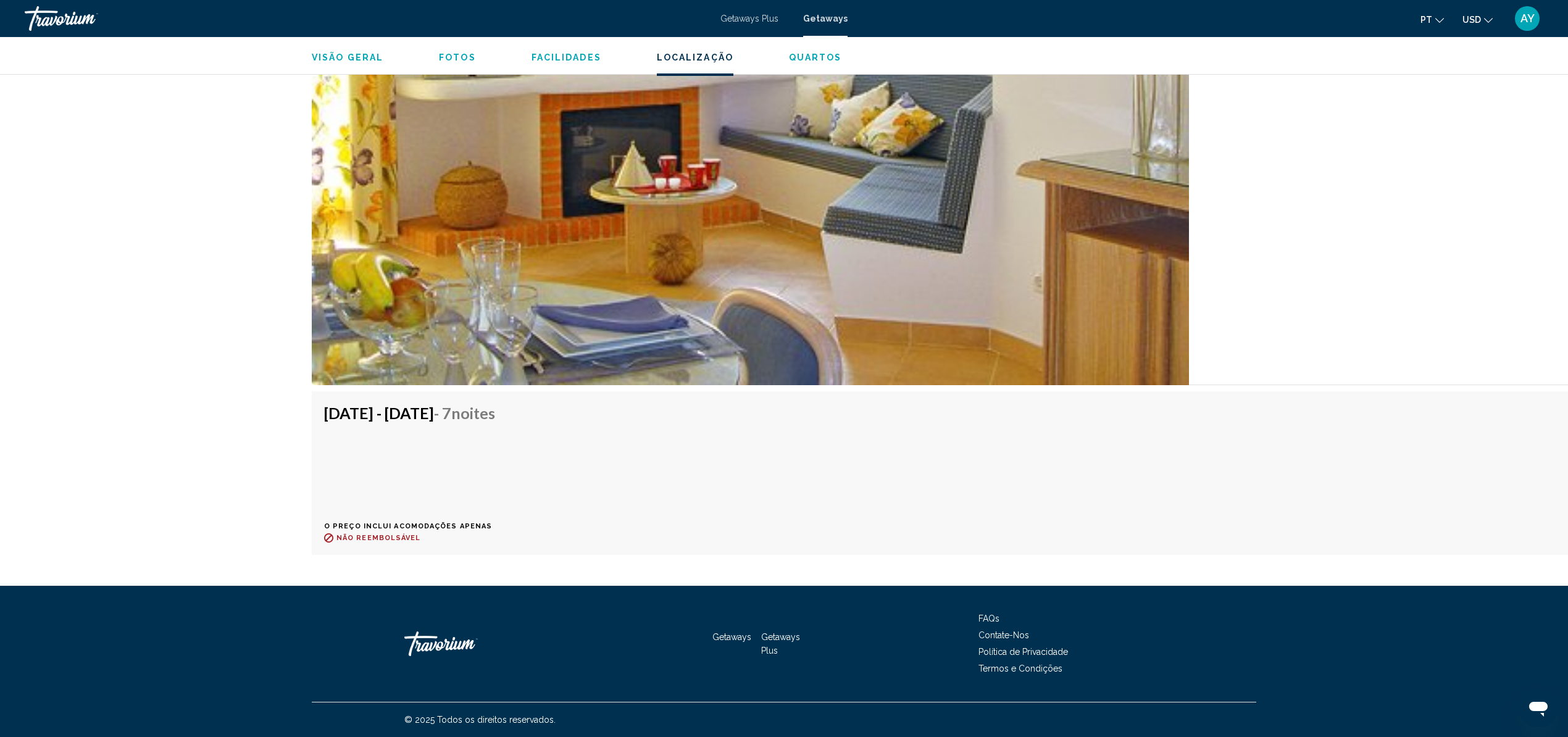
scroll to position [2397, 0]
